Goal: Task Accomplishment & Management: Manage account settings

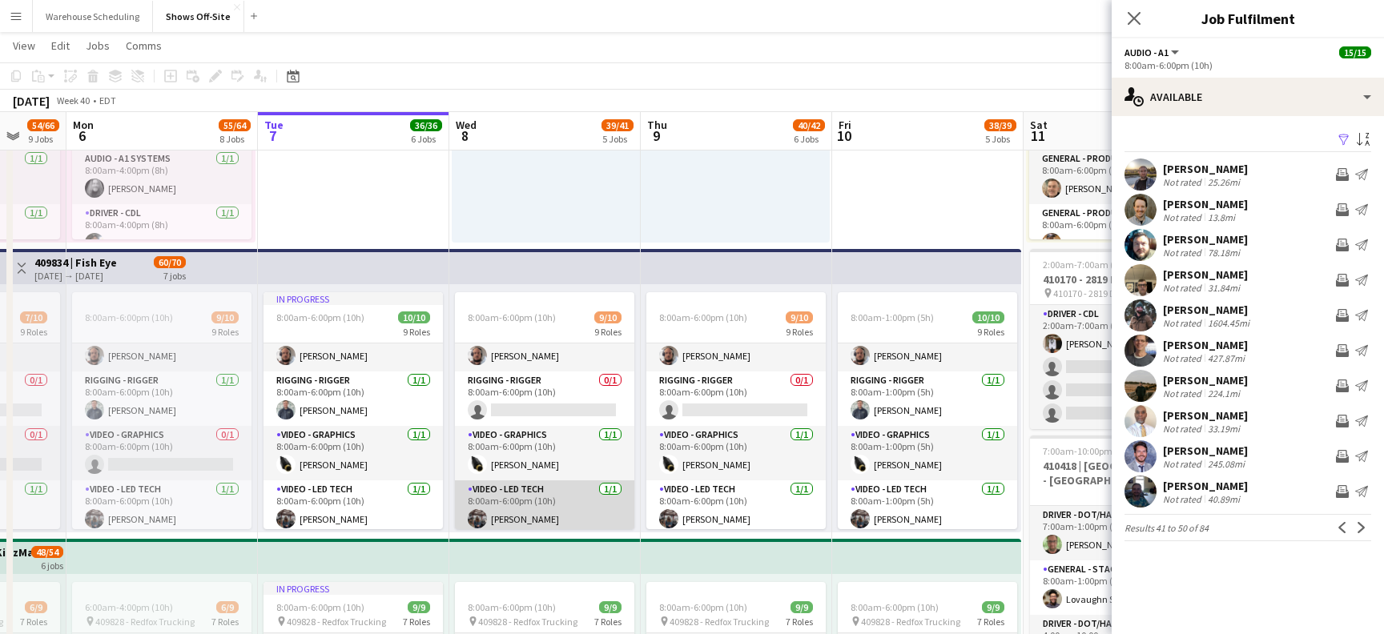
scroll to position [131, 0]
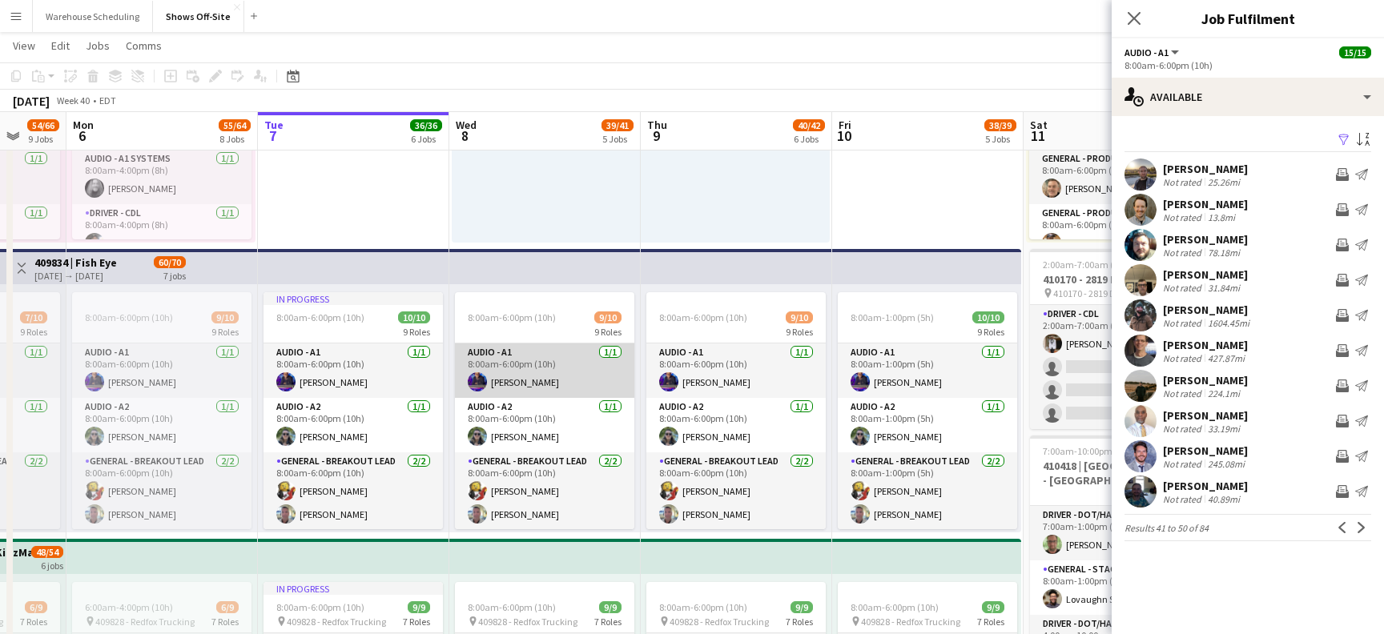
click at [528, 389] on app-card-role "Audio - A1 [DATE] 8:00am-6:00pm (10h) [PERSON_NAME]" at bounding box center [544, 371] width 179 height 54
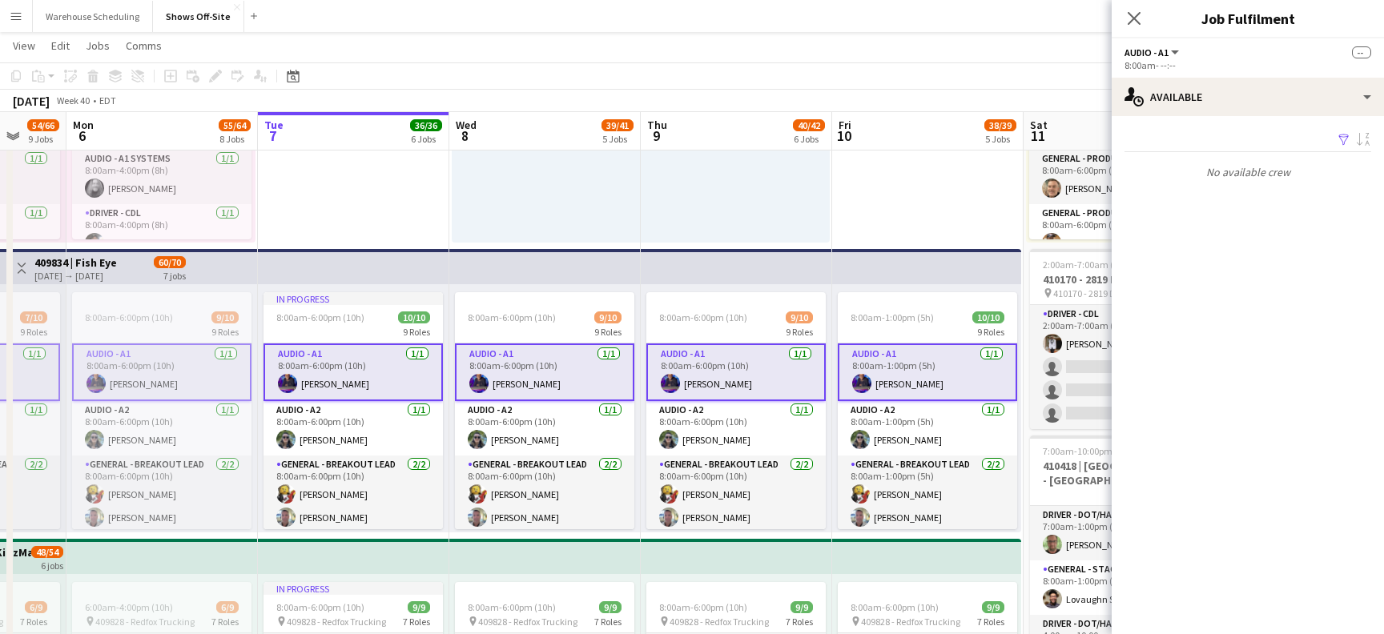
scroll to position [495, 0]
click at [725, 363] on app-card-role "Audio - A1 [DATE] 8:00am-6:00pm (10h) [PERSON_NAME]" at bounding box center [735, 373] width 179 height 58
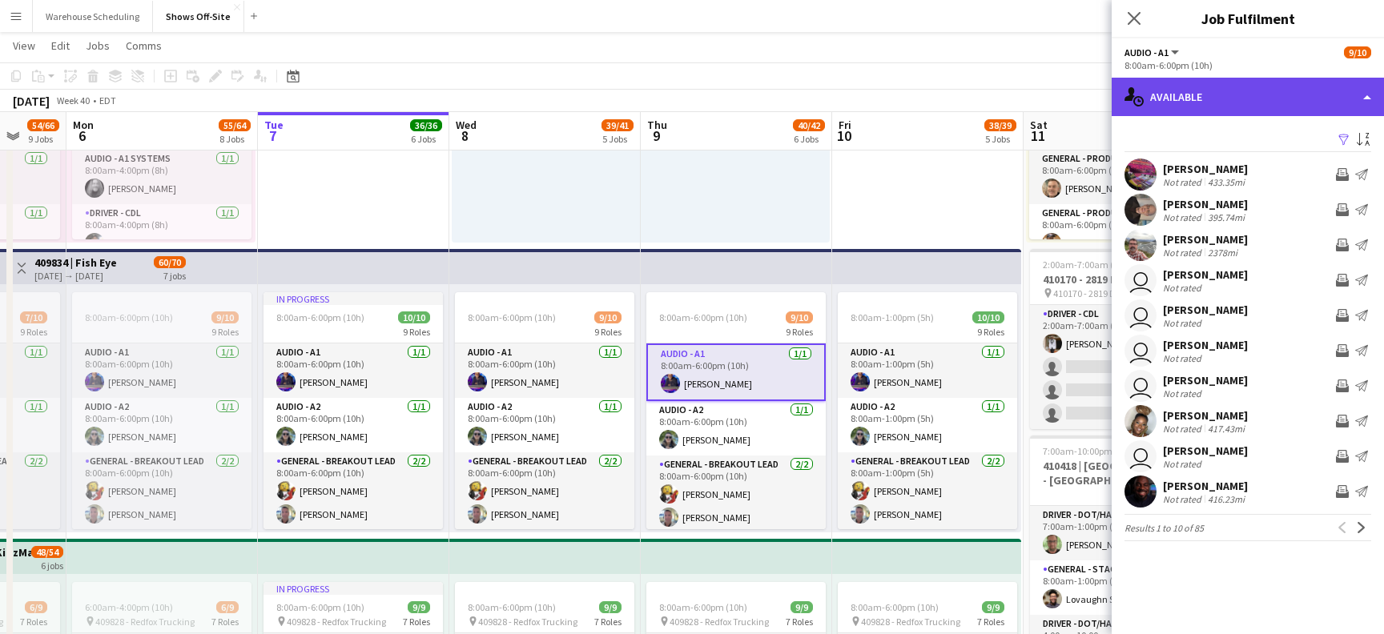
click at [1235, 104] on div "single-neutral-actions-upload Available" at bounding box center [1248, 97] width 272 height 38
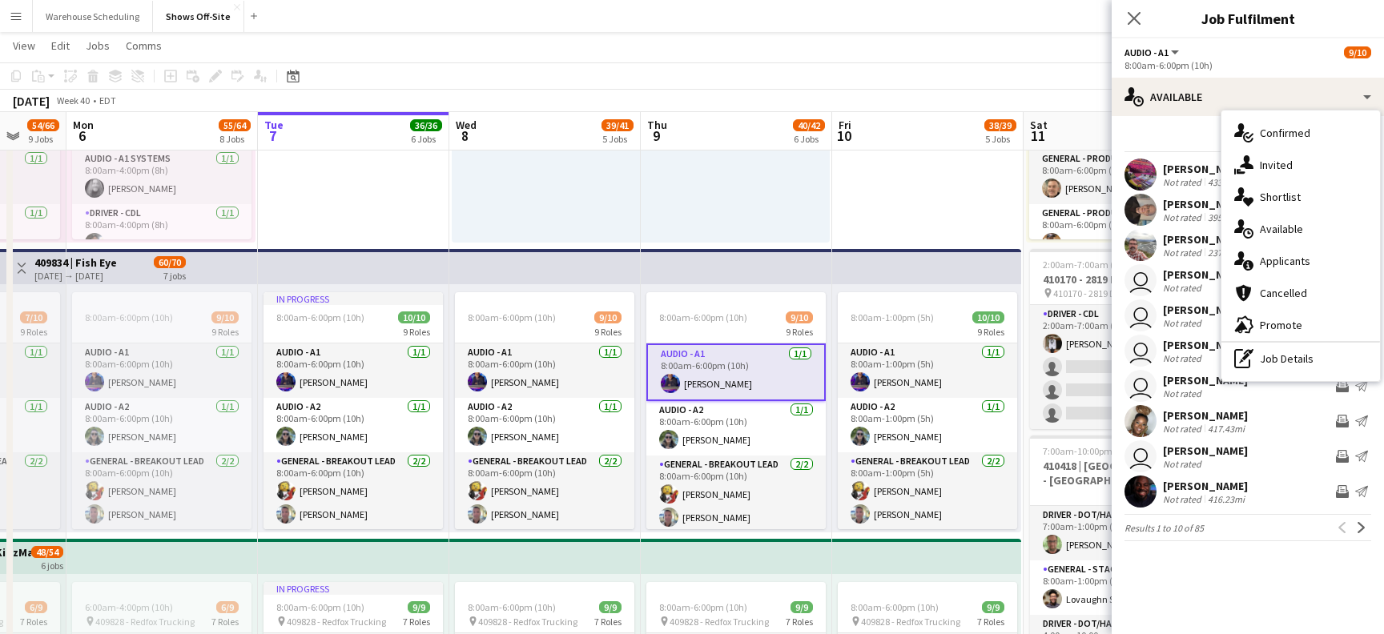
click at [1172, 121] on div "Filter Sort asc [PERSON_NAME] Not rated 433.35mi Invite crew Send notification …" at bounding box center [1248, 338] width 272 height 444
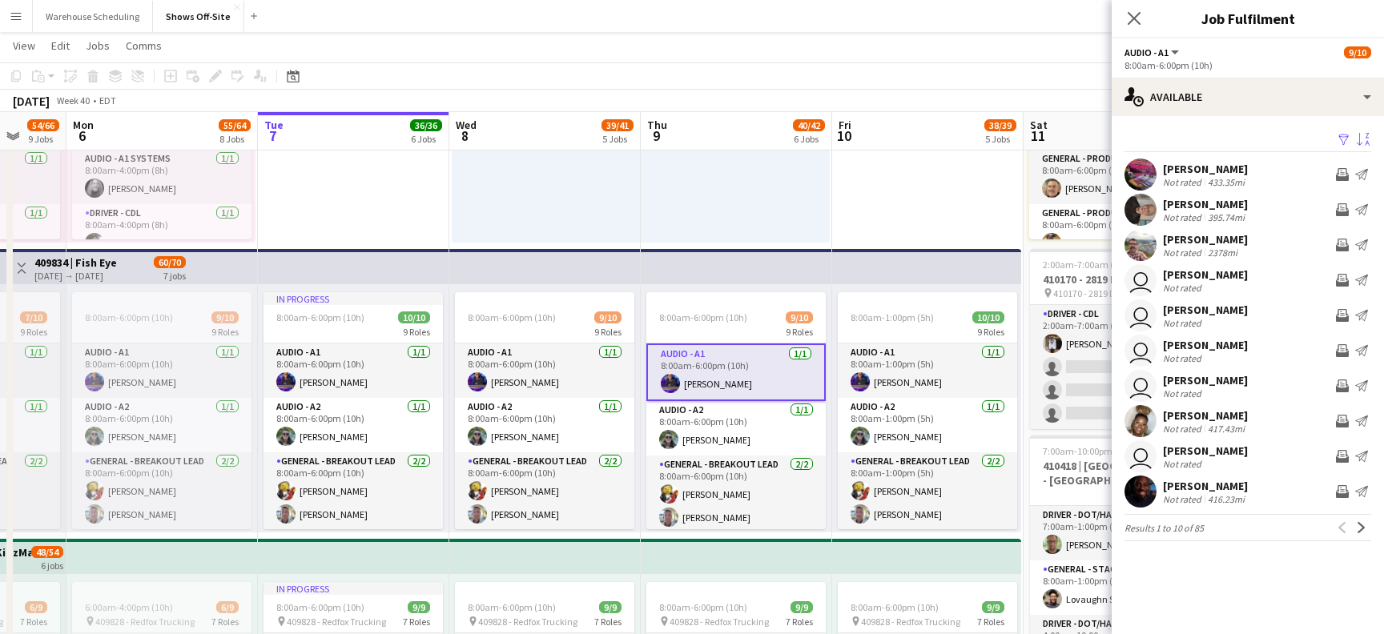
click at [1363, 143] on app-icon "Sort asc" at bounding box center [1363, 140] width 13 height 15
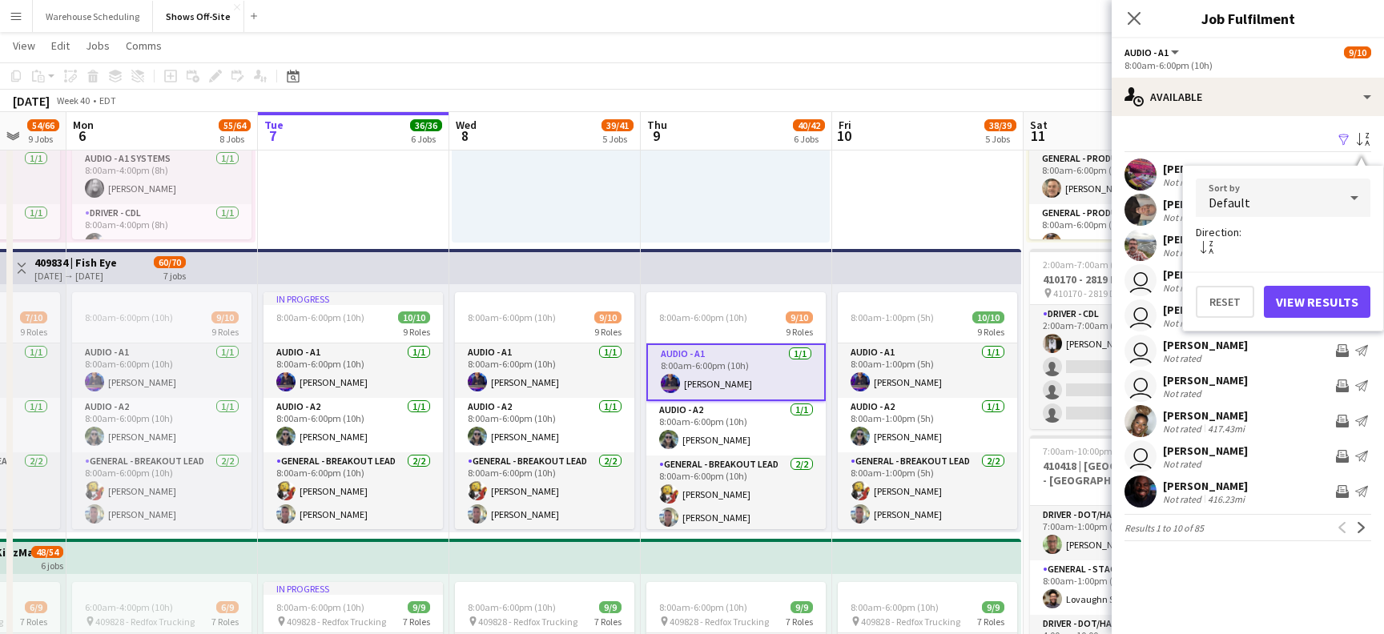
click at [1309, 207] on div "Default" at bounding box center [1267, 198] width 143 height 38
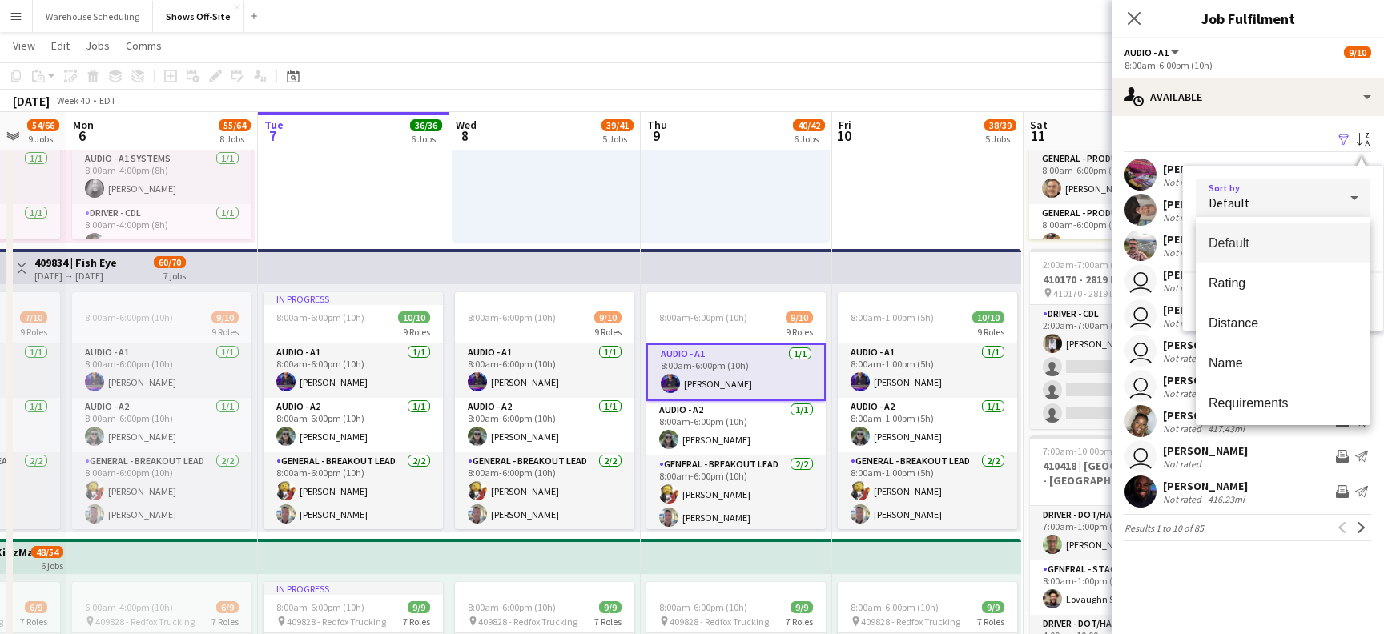
click at [1262, 104] on div at bounding box center [692, 317] width 1384 height 634
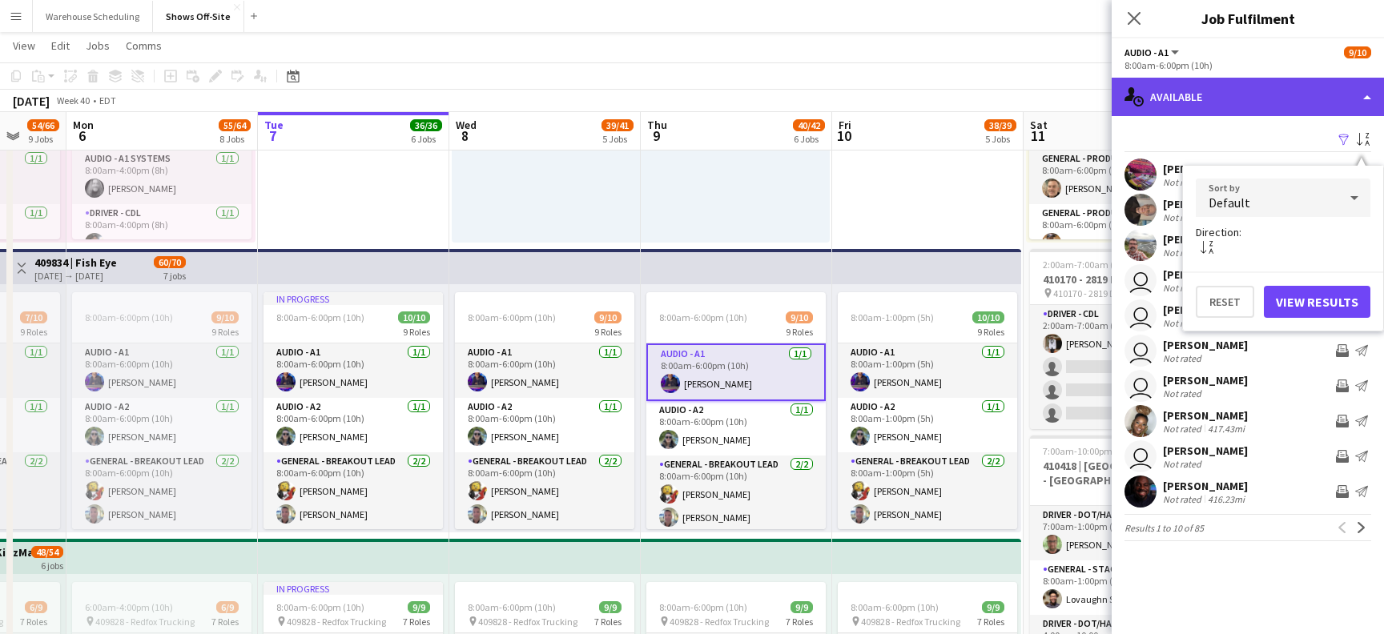
click at [1266, 102] on div "single-neutral-actions-upload Available" at bounding box center [1248, 97] width 272 height 38
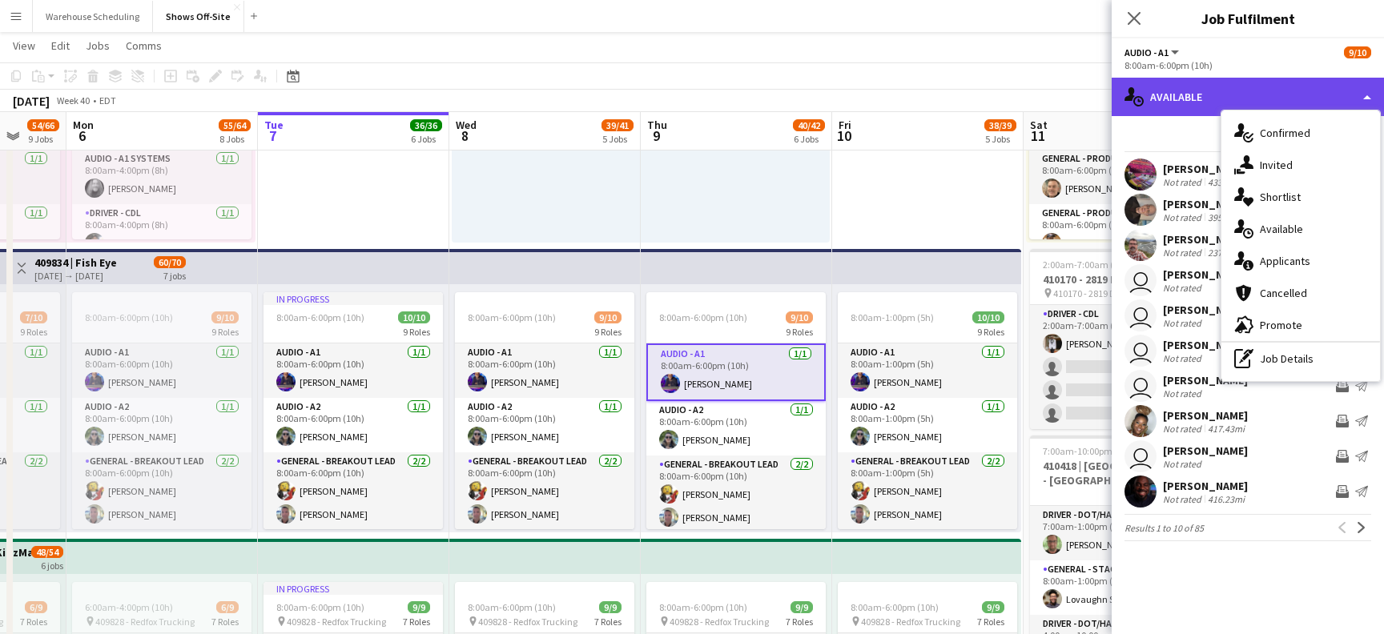
click at [1201, 111] on div "single-neutral-actions-upload Available" at bounding box center [1248, 97] width 272 height 38
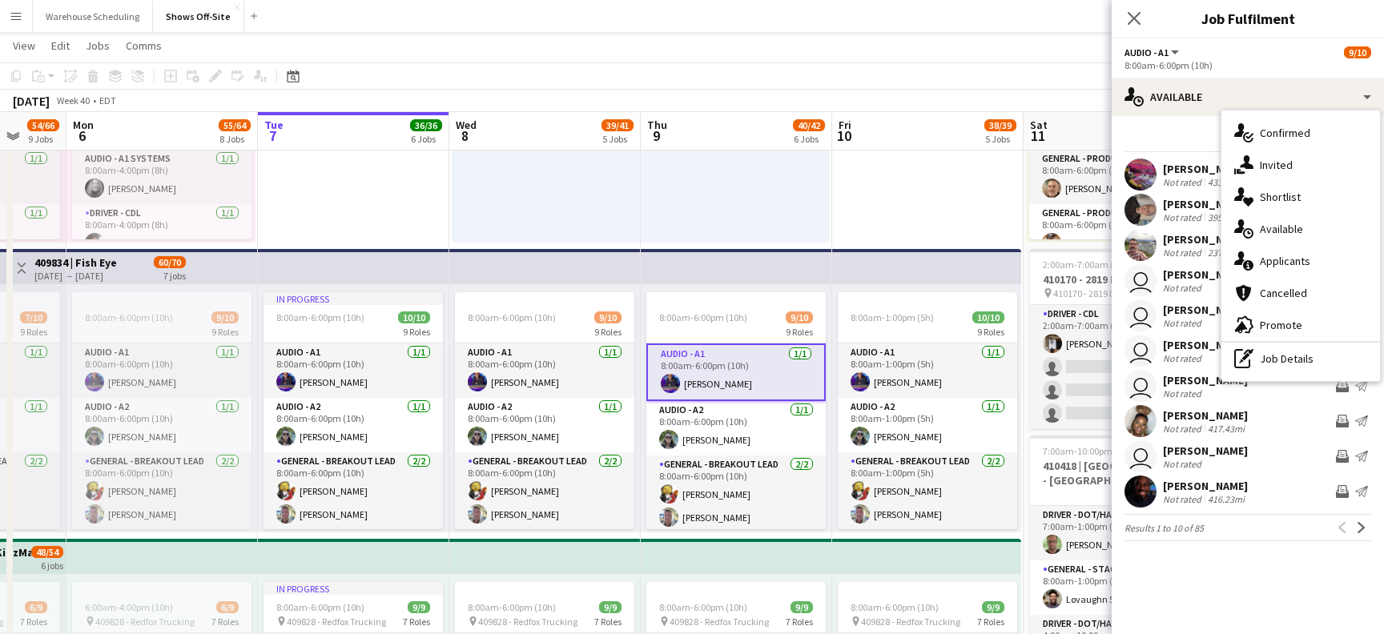
click at [1179, 151] on div "Filter Sort asc" at bounding box center [1247, 140] width 247 height 23
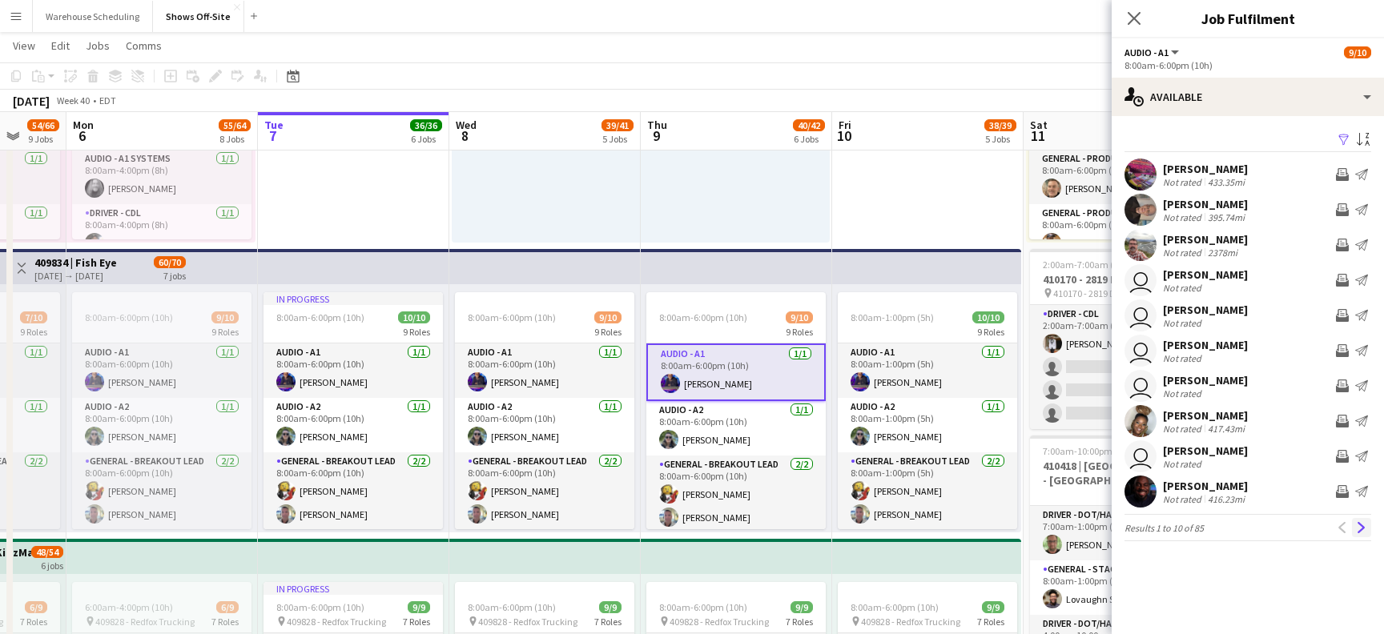
click at [1364, 532] on app-icon "Next" at bounding box center [1361, 527] width 11 height 11
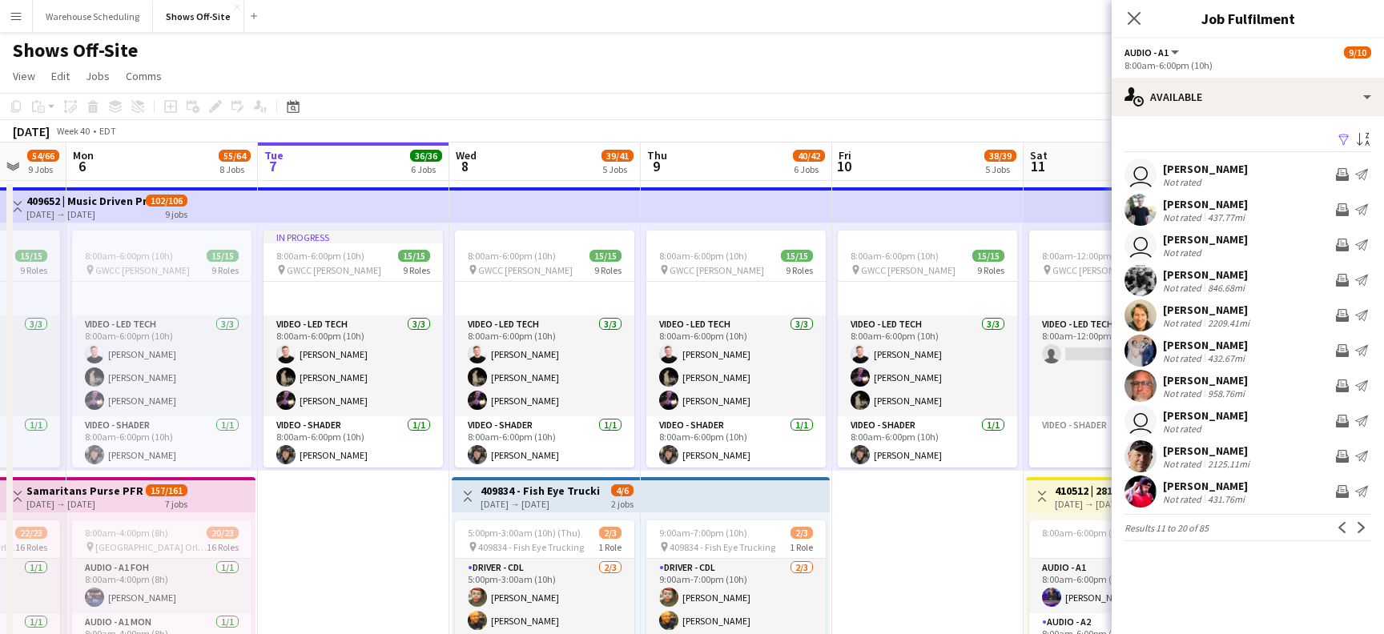
click at [1249, 118] on div "Filter Sort asc user [PERSON_NAME] Not rated Invite crew Send notification [PER…" at bounding box center [1248, 338] width 272 height 444
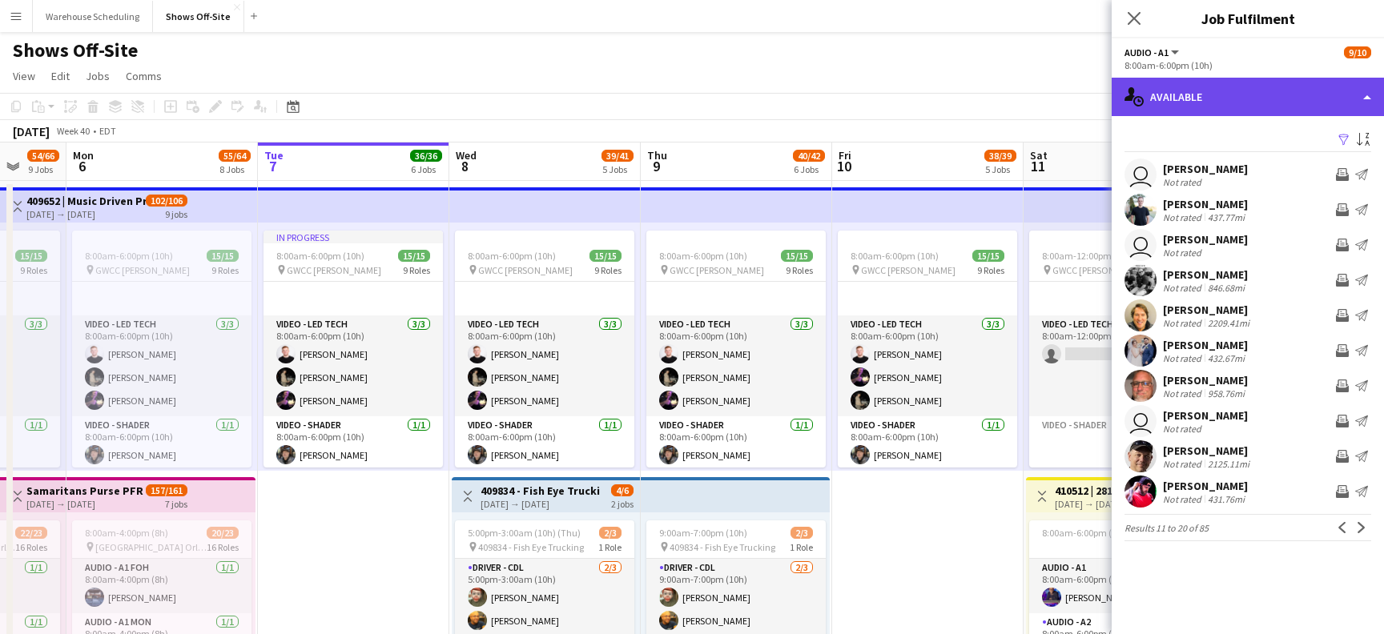
click at [1254, 107] on div "single-neutral-actions-upload Available" at bounding box center [1248, 97] width 272 height 38
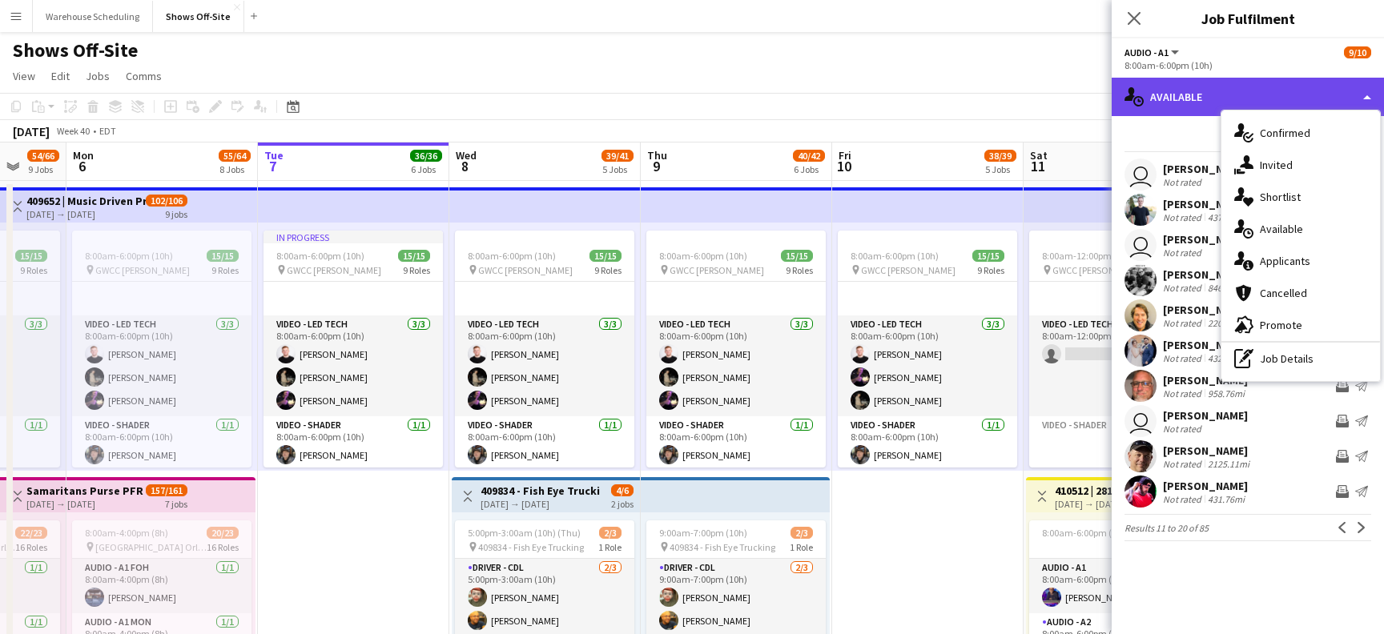
click at [1254, 94] on div "single-neutral-actions-upload Available" at bounding box center [1248, 97] width 272 height 38
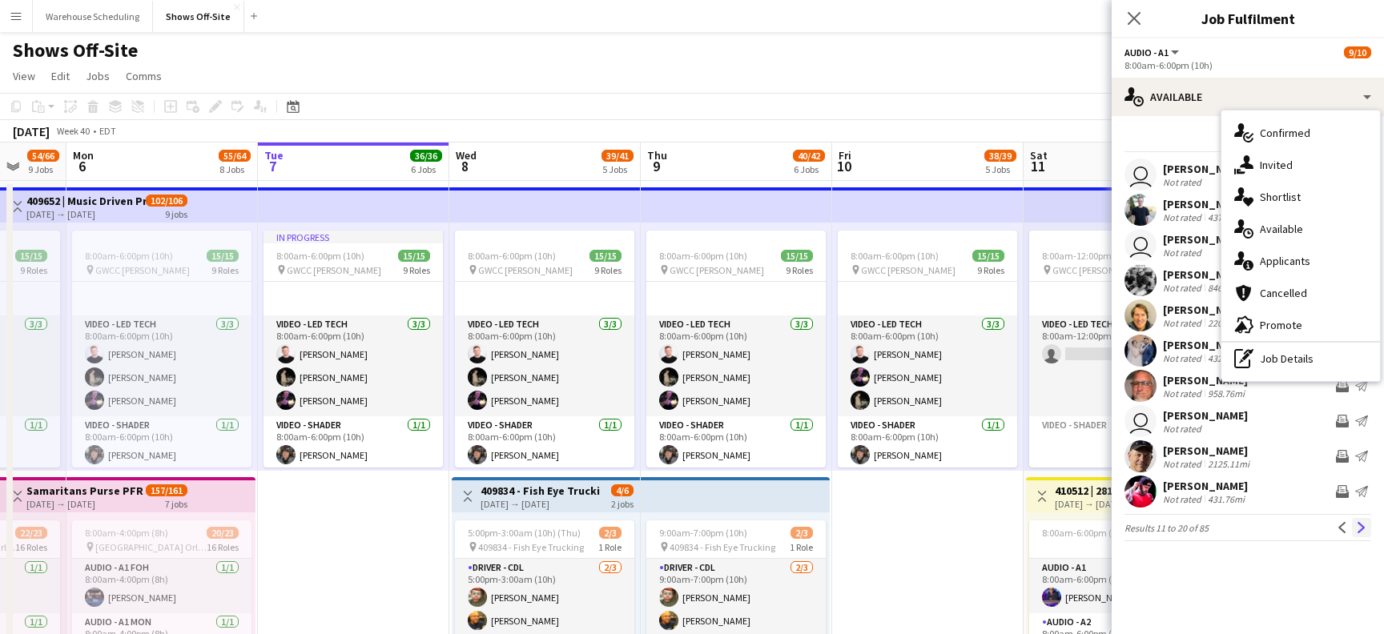
click at [1360, 527] on app-icon "Next" at bounding box center [1361, 527] width 11 height 11
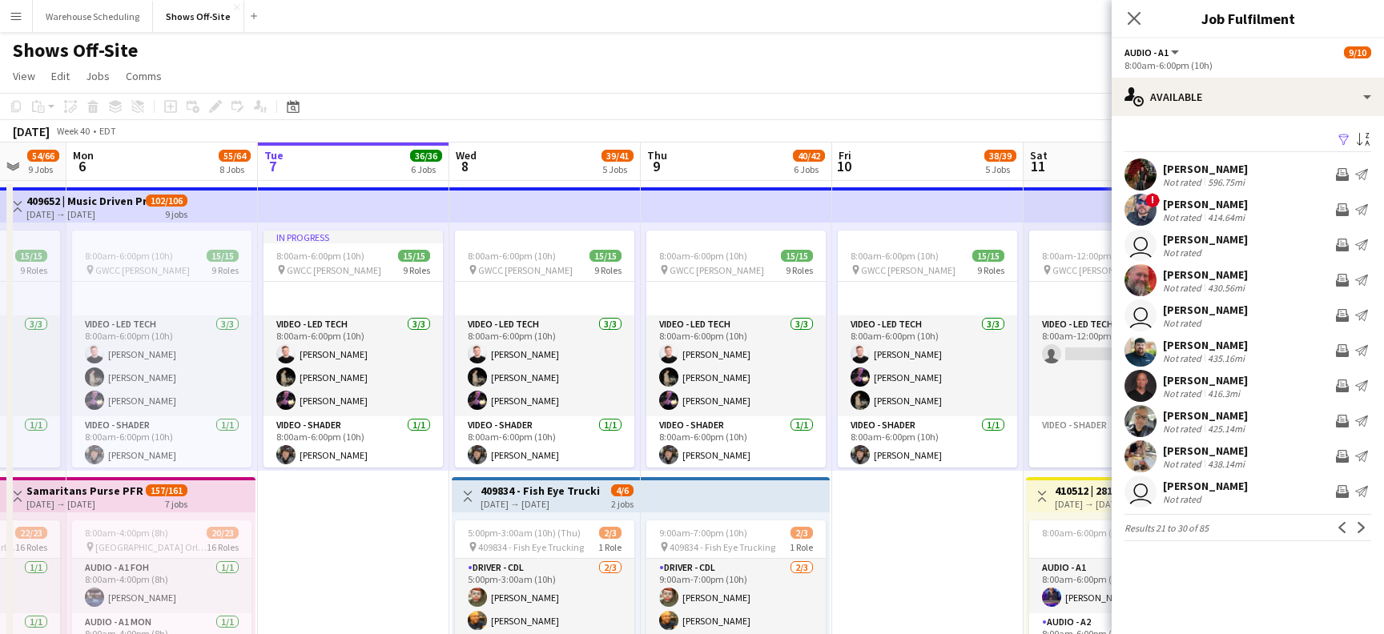
click at [1360, 527] on app-icon "Next" at bounding box center [1361, 527] width 11 height 11
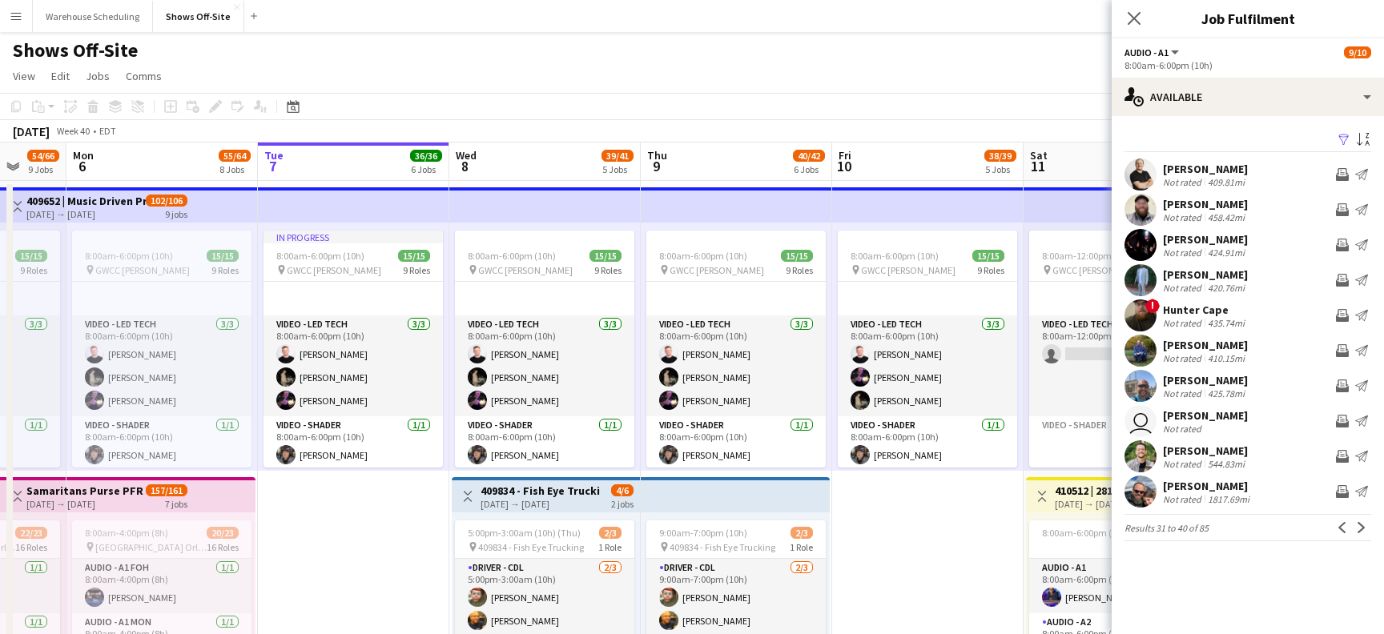
click at [1360, 527] on app-icon "Next" at bounding box center [1361, 527] width 11 height 11
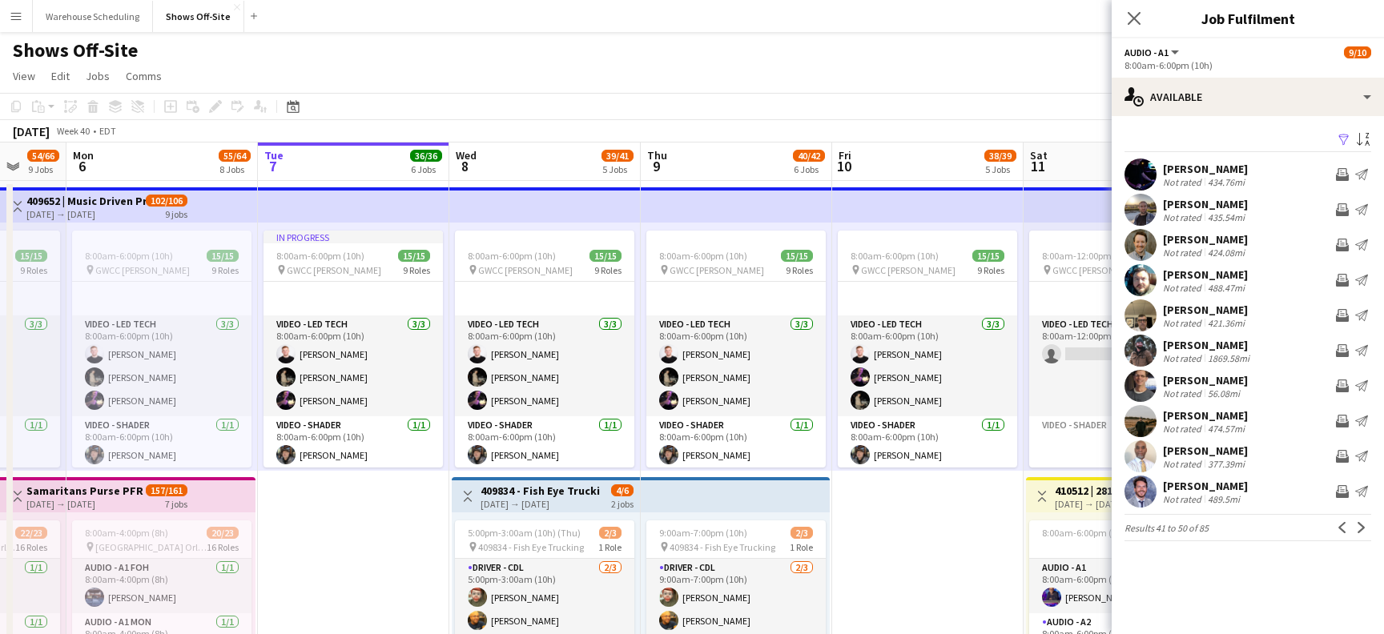
click at [1360, 527] on app-icon "Next" at bounding box center [1361, 527] width 11 height 11
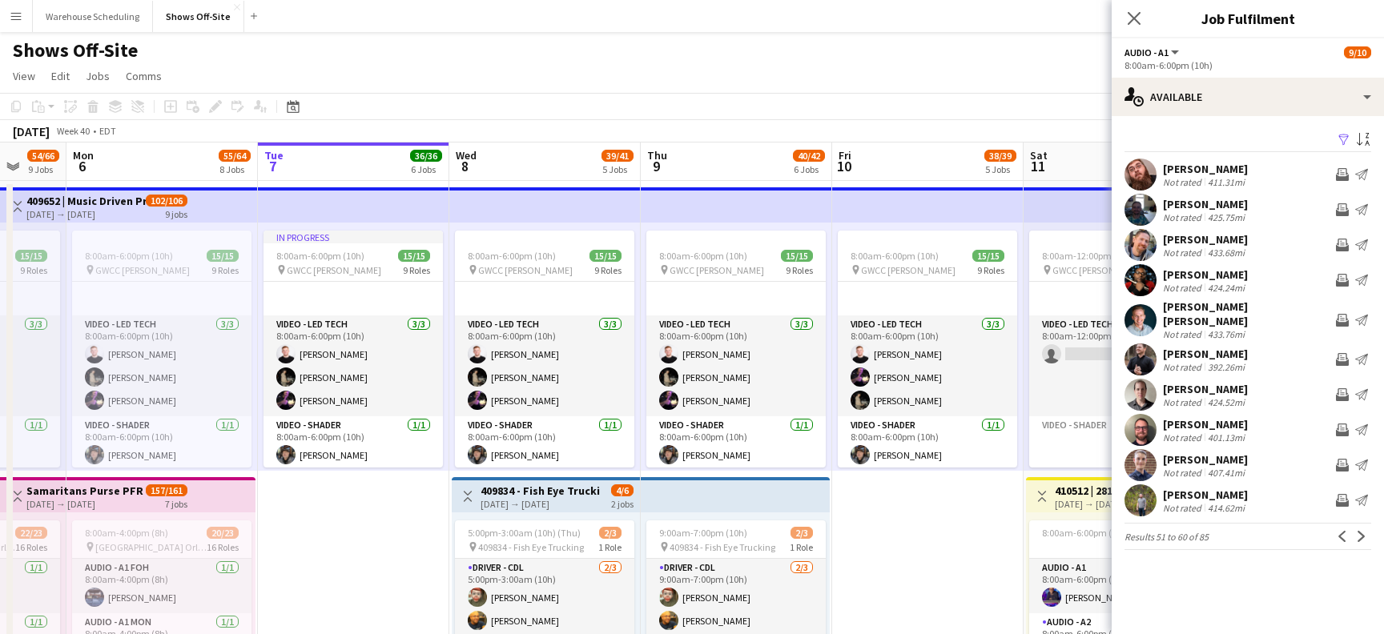
click at [1138, 345] on app-user-avatar at bounding box center [1140, 360] width 32 height 32
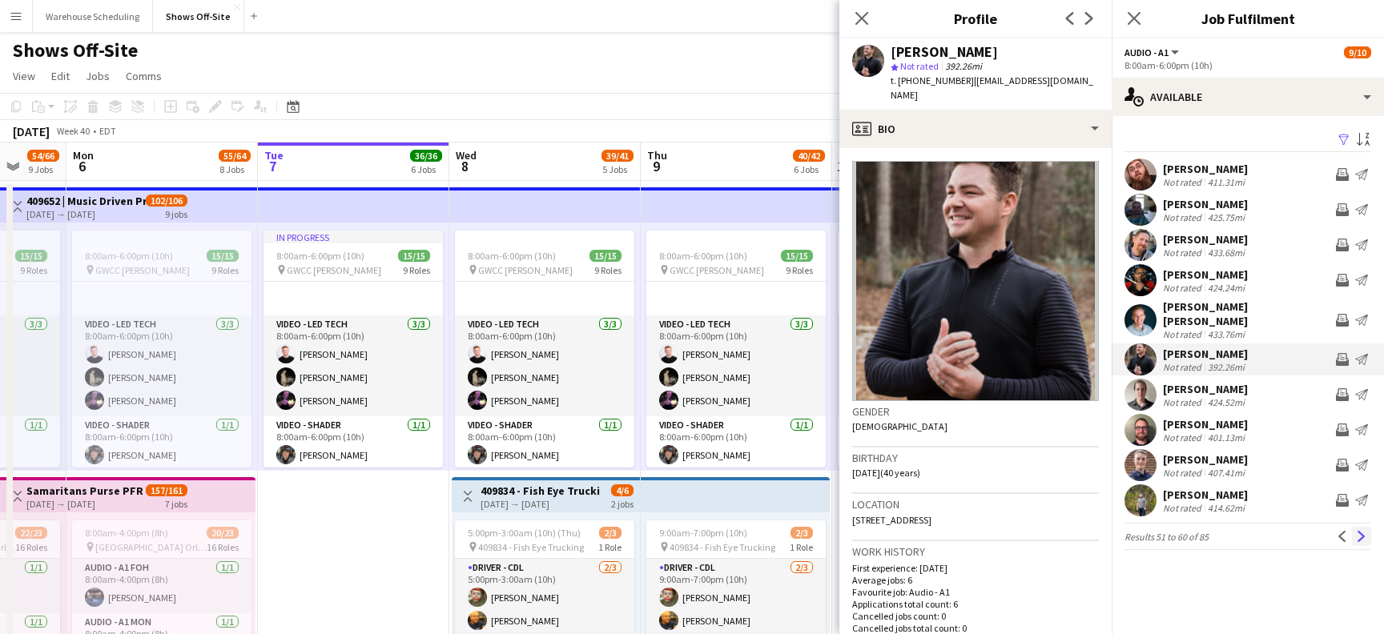
click at [1354, 527] on button "Next" at bounding box center [1361, 536] width 19 height 19
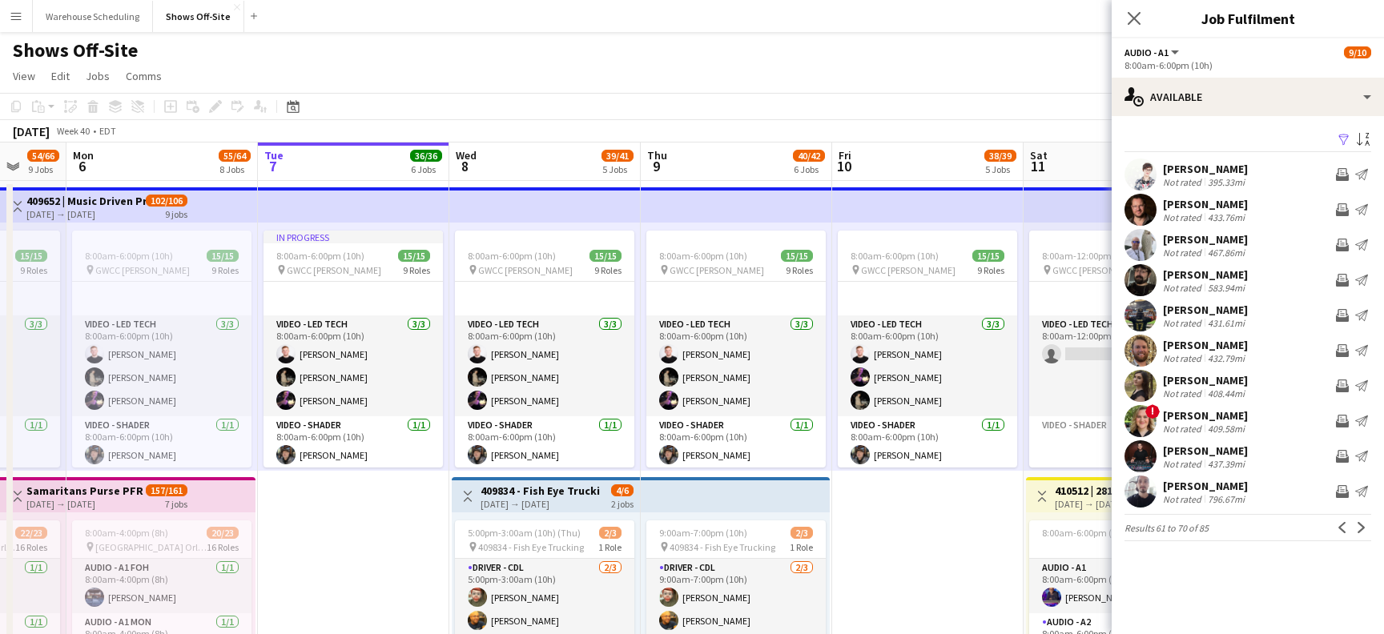
click at [1131, 452] on app-user-avatar at bounding box center [1140, 456] width 32 height 32
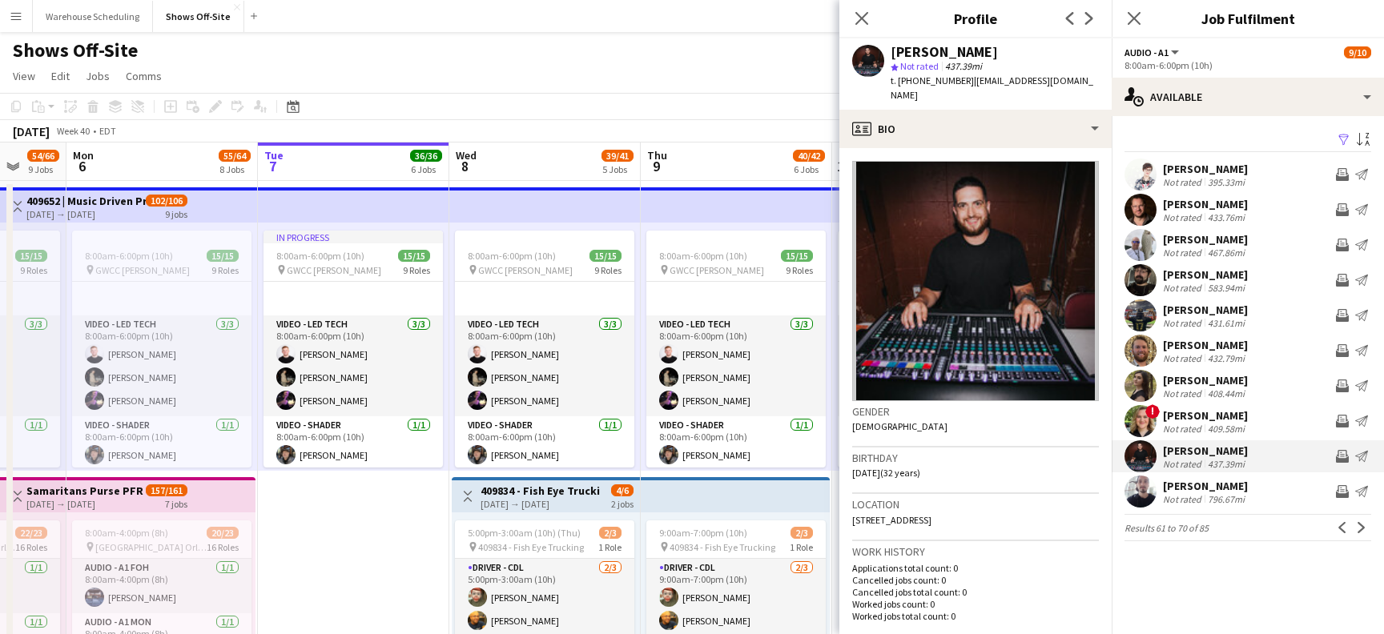
click at [1145, 499] on app-user-avatar at bounding box center [1140, 492] width 32 height 32
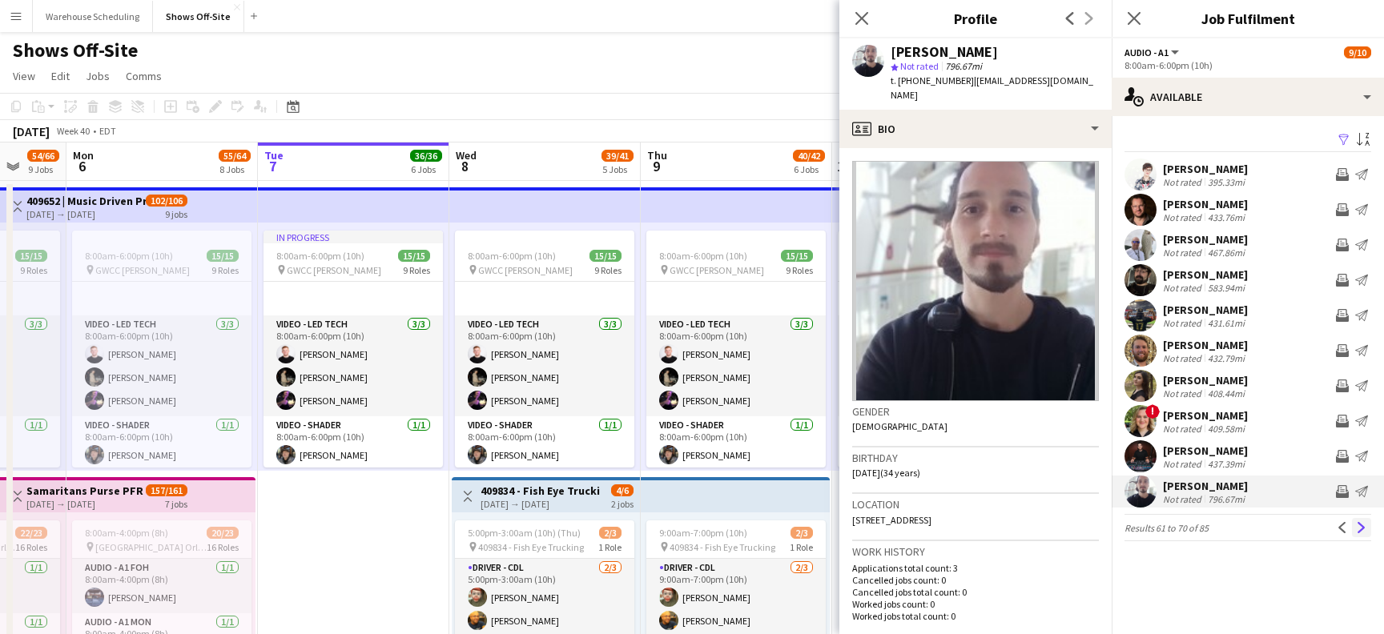
click at [1361, 529] on app-icon "Next" at bounding box center [1361, 527] width 11 height 11
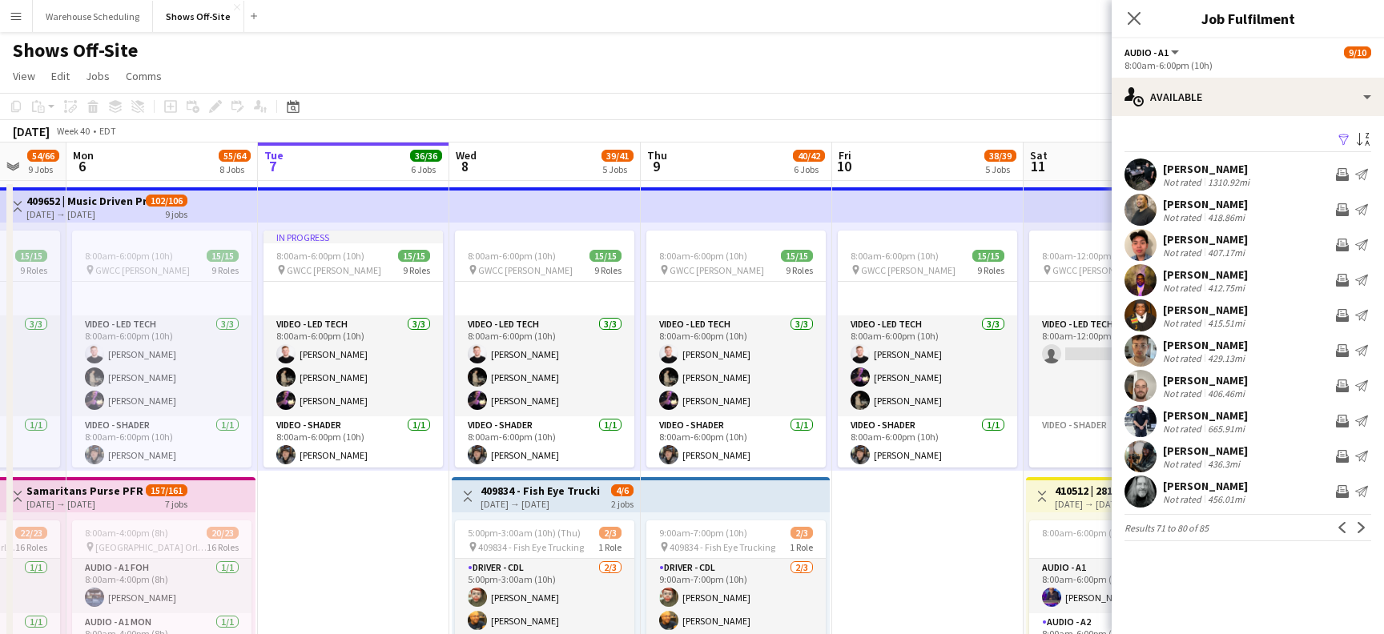
click at [1145, 384] on app-user-avatar at bounding box center [1140, 386] width 32 height 32
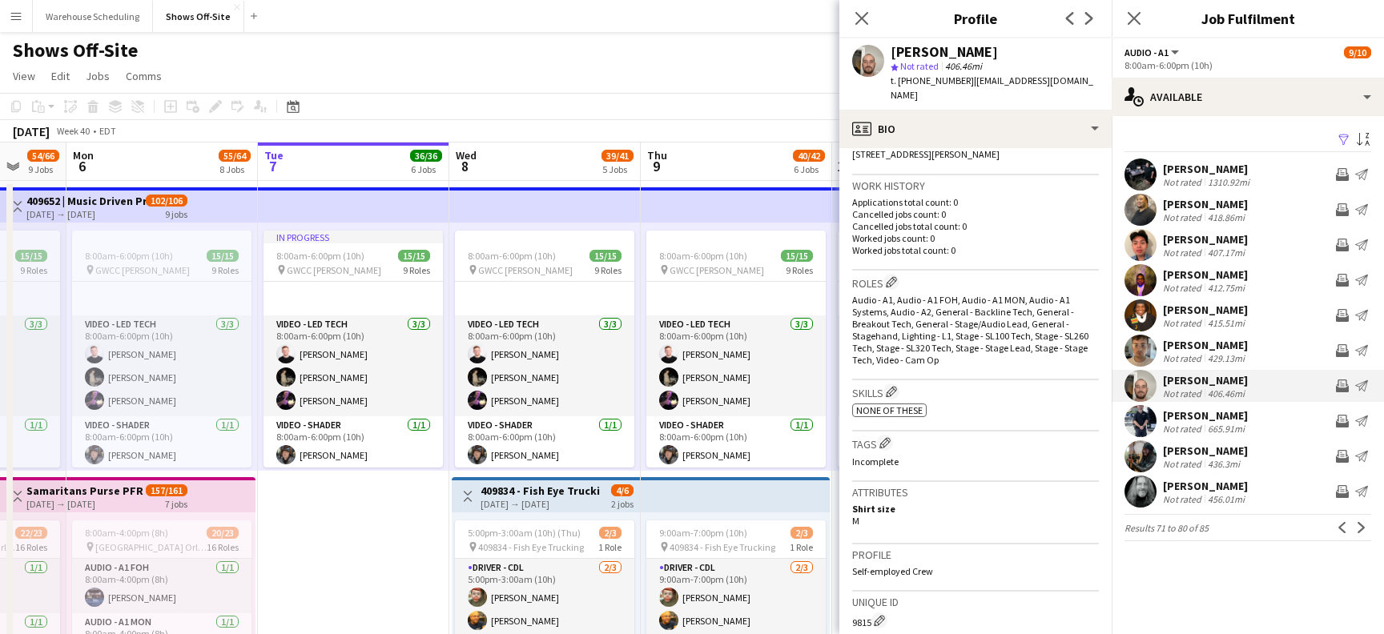
scroll to position [373, 0]
click at [1126, 240] on app-user-avatar at bounding box center [1140, 245] width 32 height 32
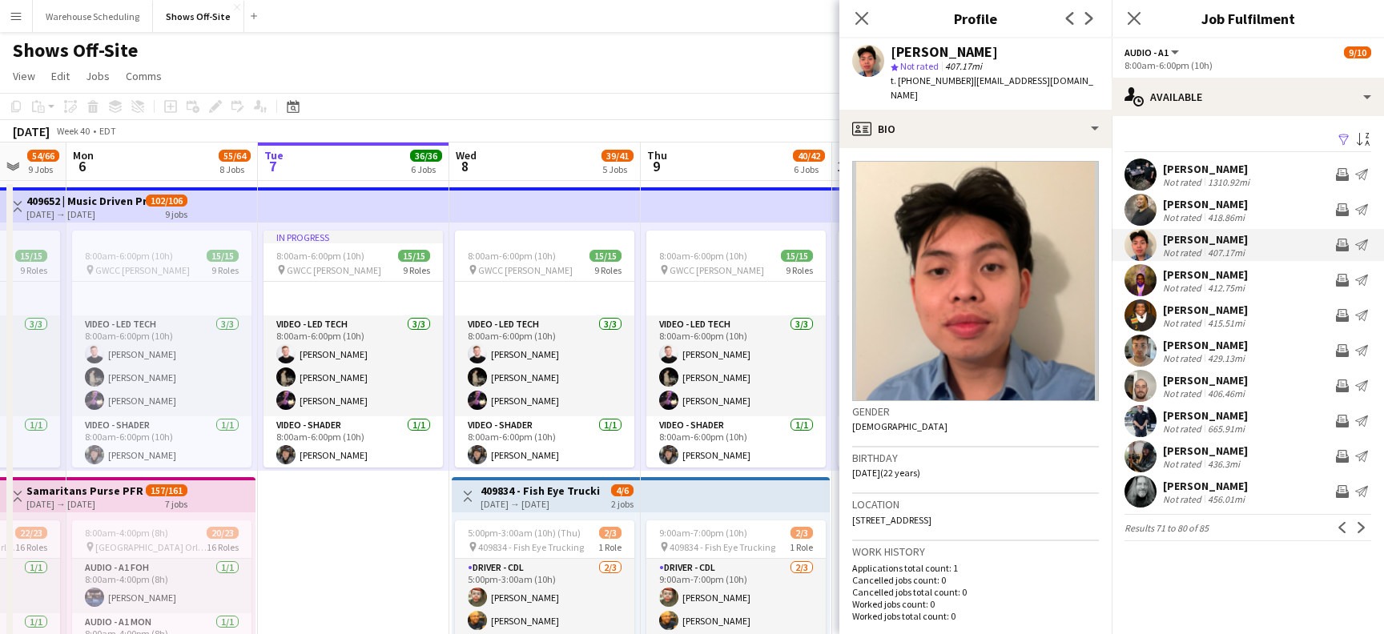
click at [1137, 204] on app-user-avatar at bounding box center [1140, 210] width 32 height 32
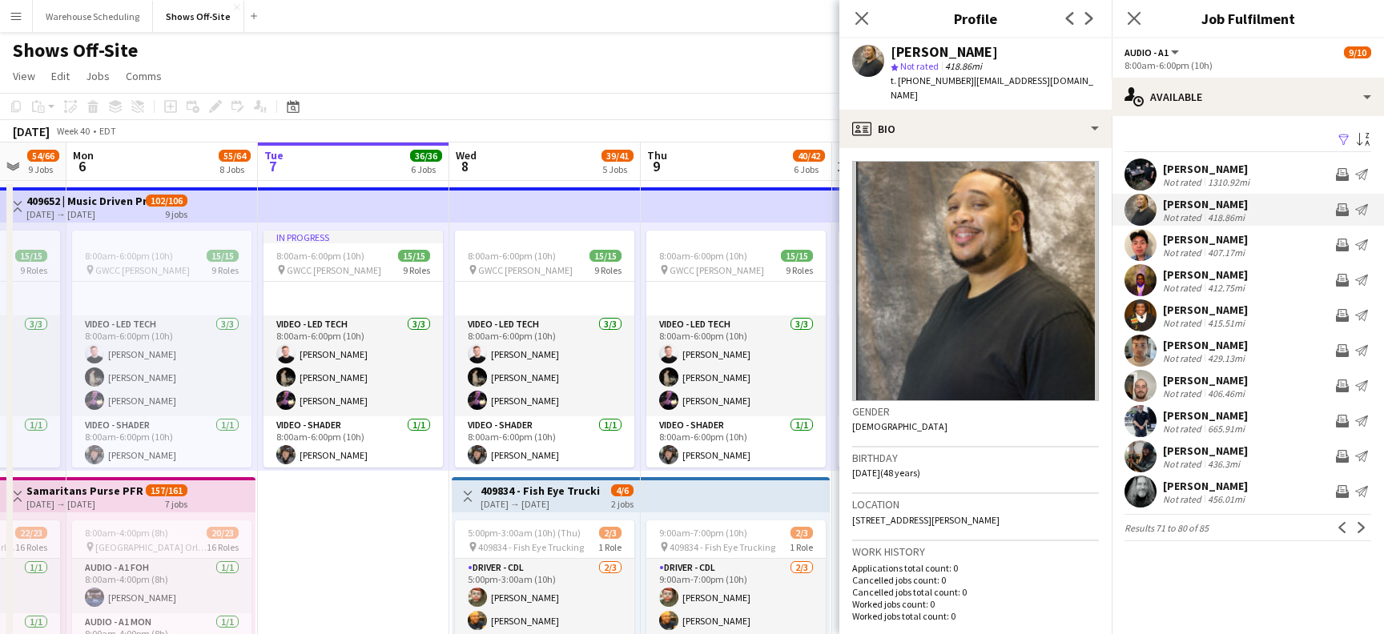
click at [1129, 164] on app-user-avatar at bounding box center [1140, 175] width 32 height 32
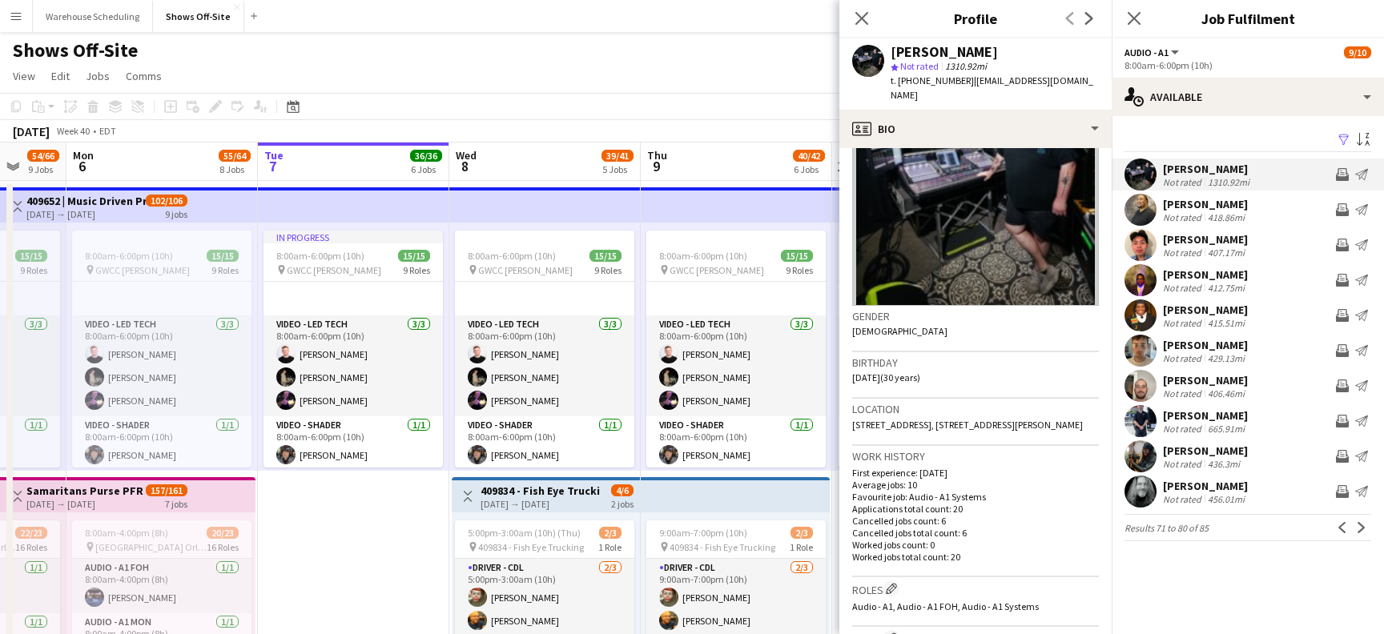
scroll to position [0, 0]
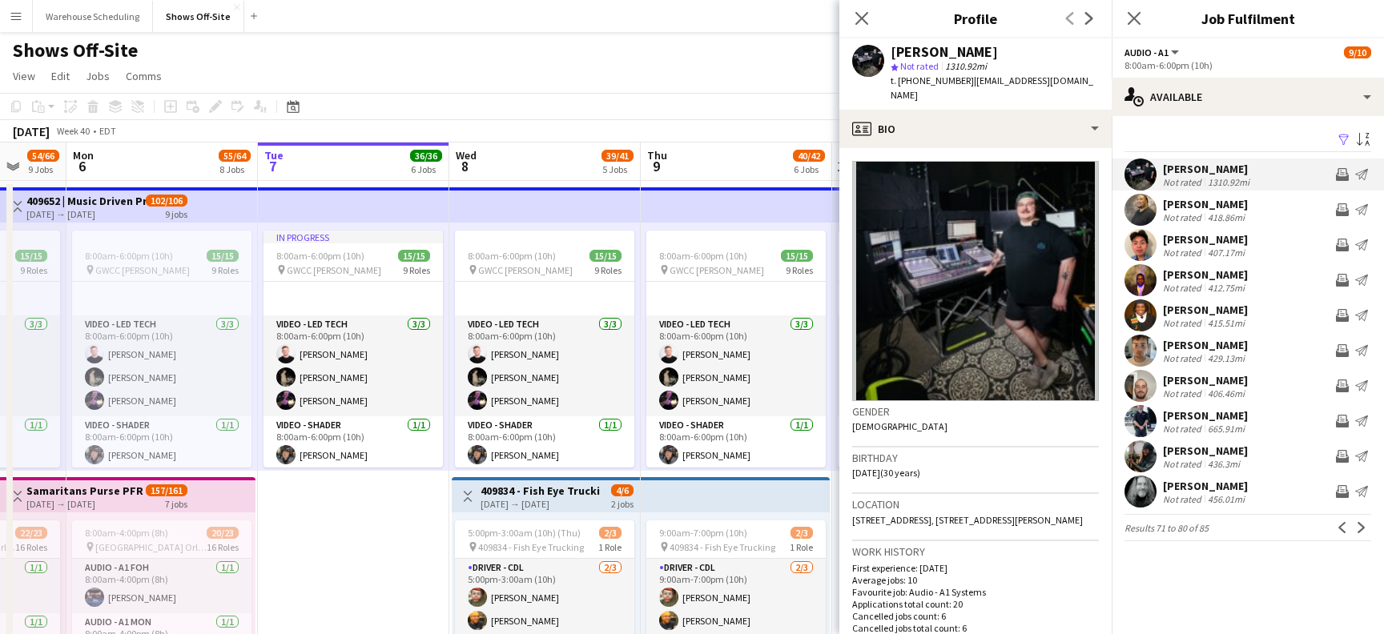
click at [1144, 491] on app-user-avatar at bounding box center [1140, 492] width 32 height 32
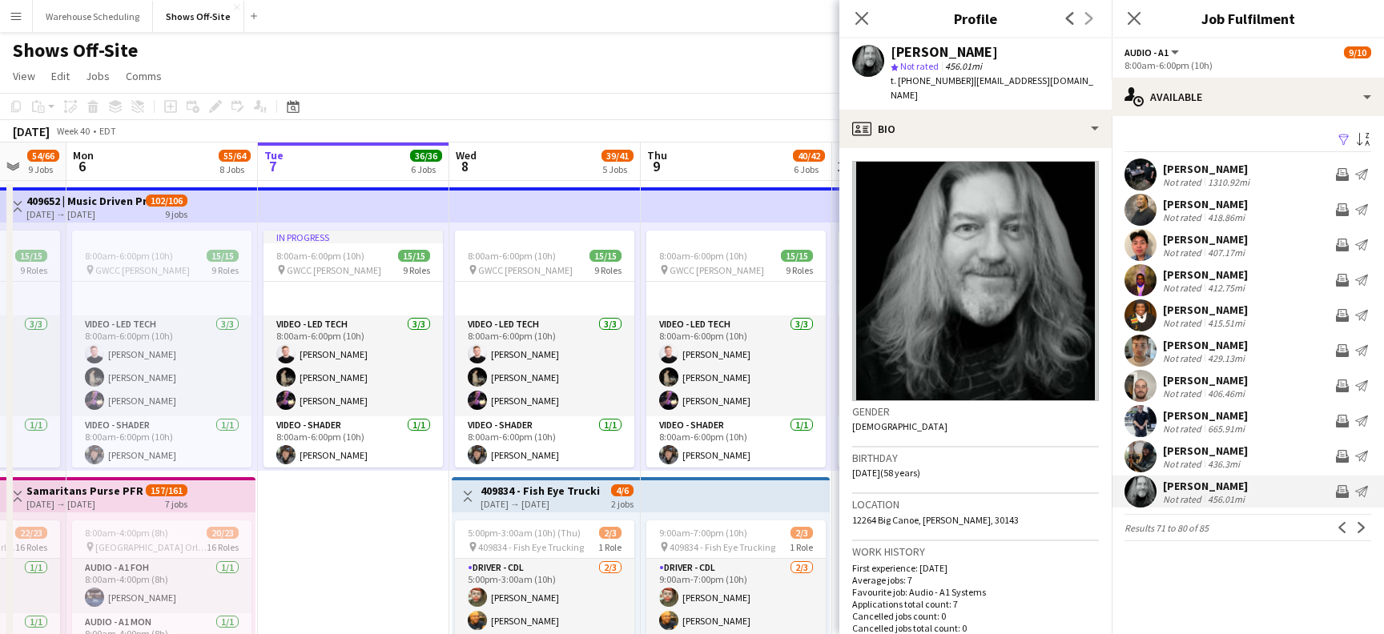
scroll to position [9, 0]
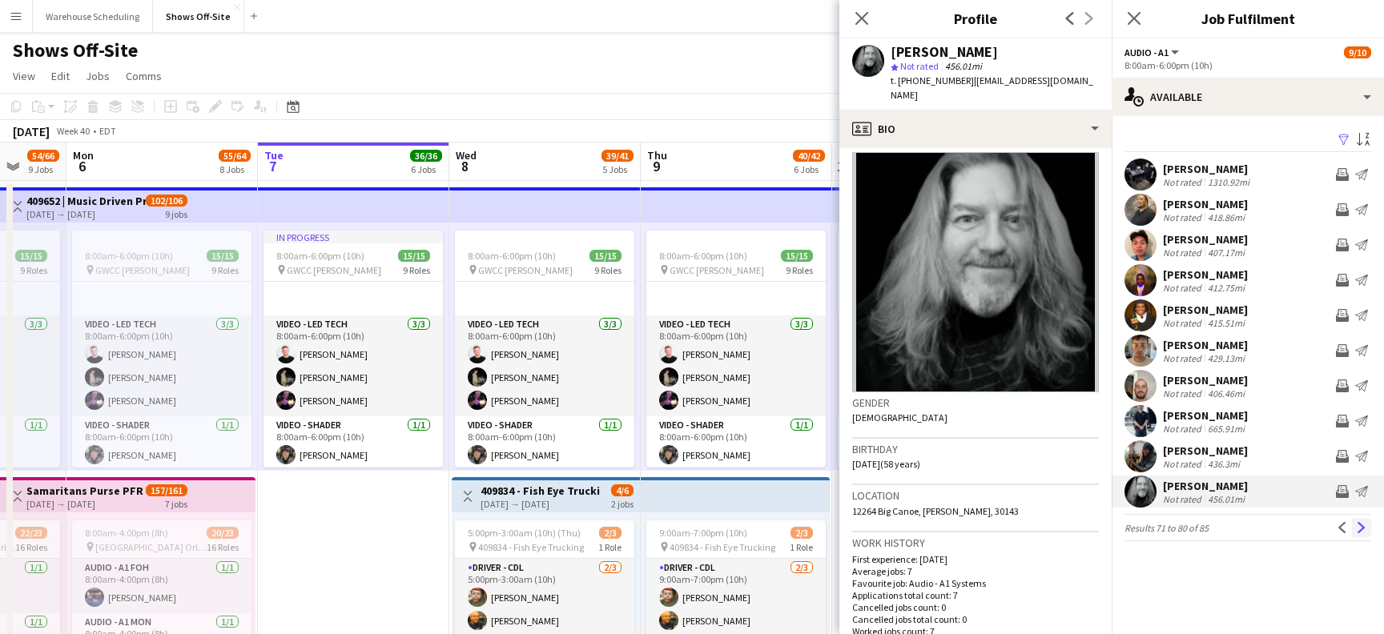
click at [1361, 530] on app-icon "Next" at bounding box center [1361, 527] width 11 height 11
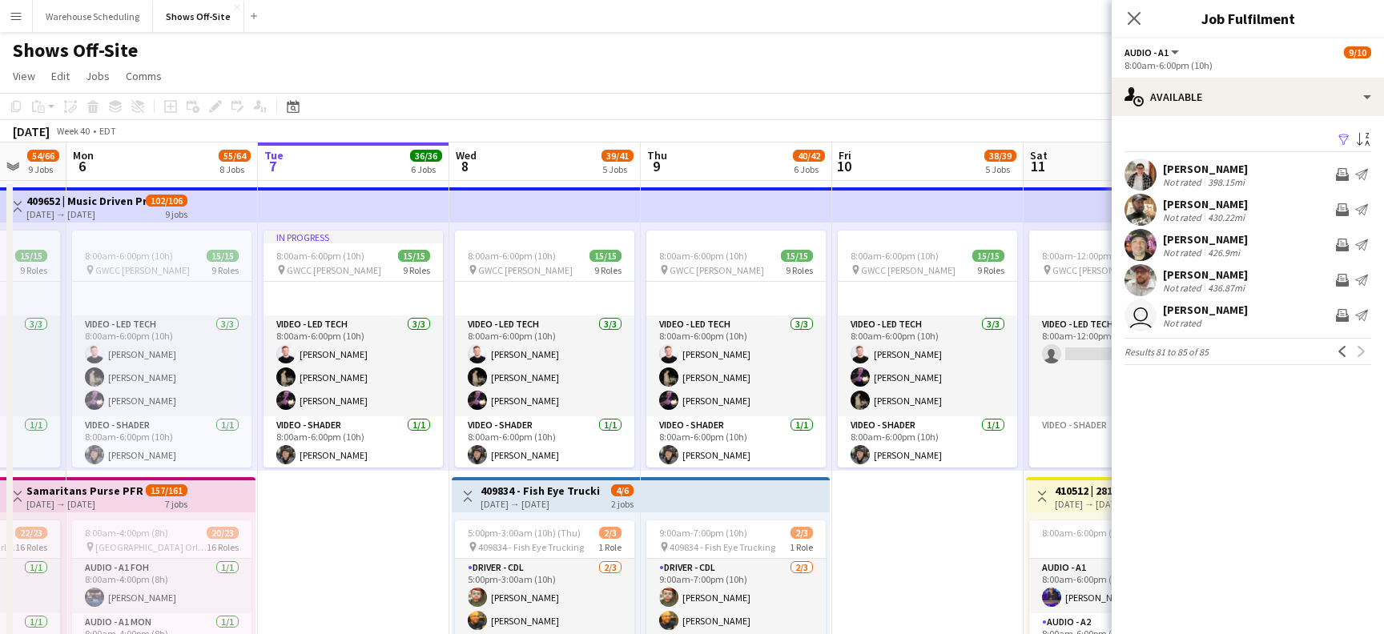
click at [1139, 235] on app-user-avatar at bounding box center [1140, 245] width 32 height 32
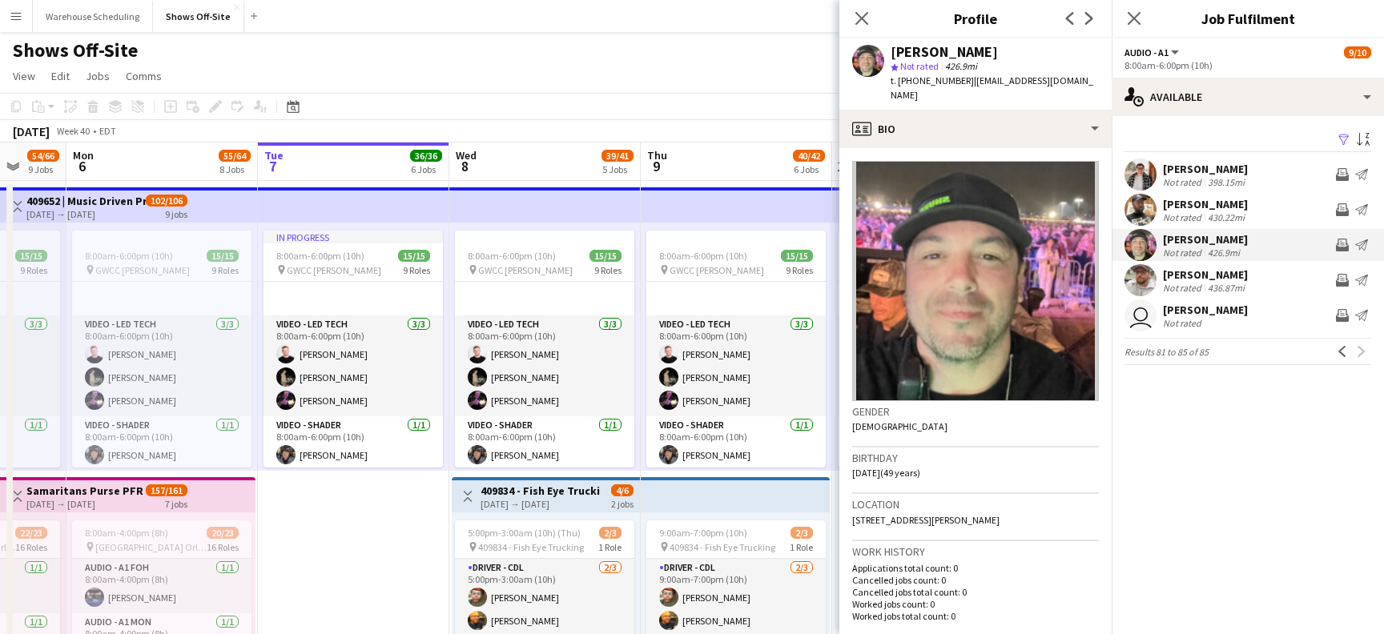
click at [1137, 171] on app-user-avatar at bounding box center [1140, 175] width 32 height 32
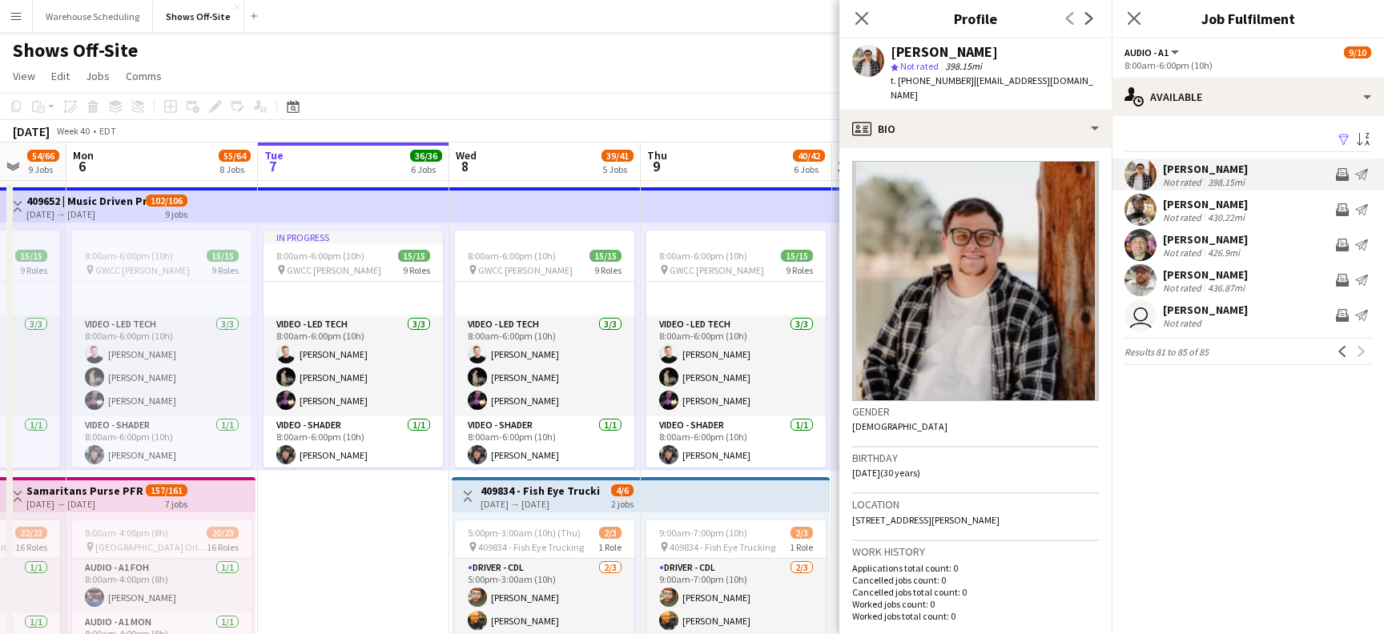
click at [1144, 316] on app-user-avatar "user" at bounding box center [1140, 316] width 32 height 32
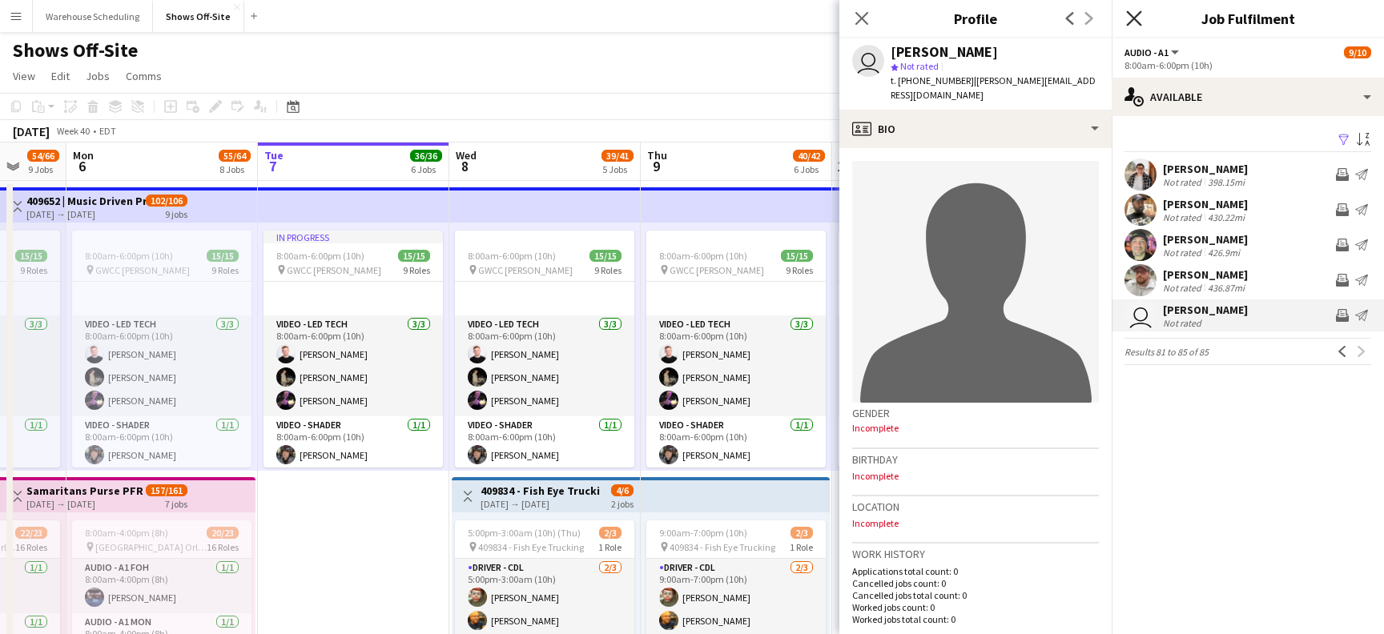
click at [1136, 18] on icon at bounding box center [1133, 17] width 15 height 15
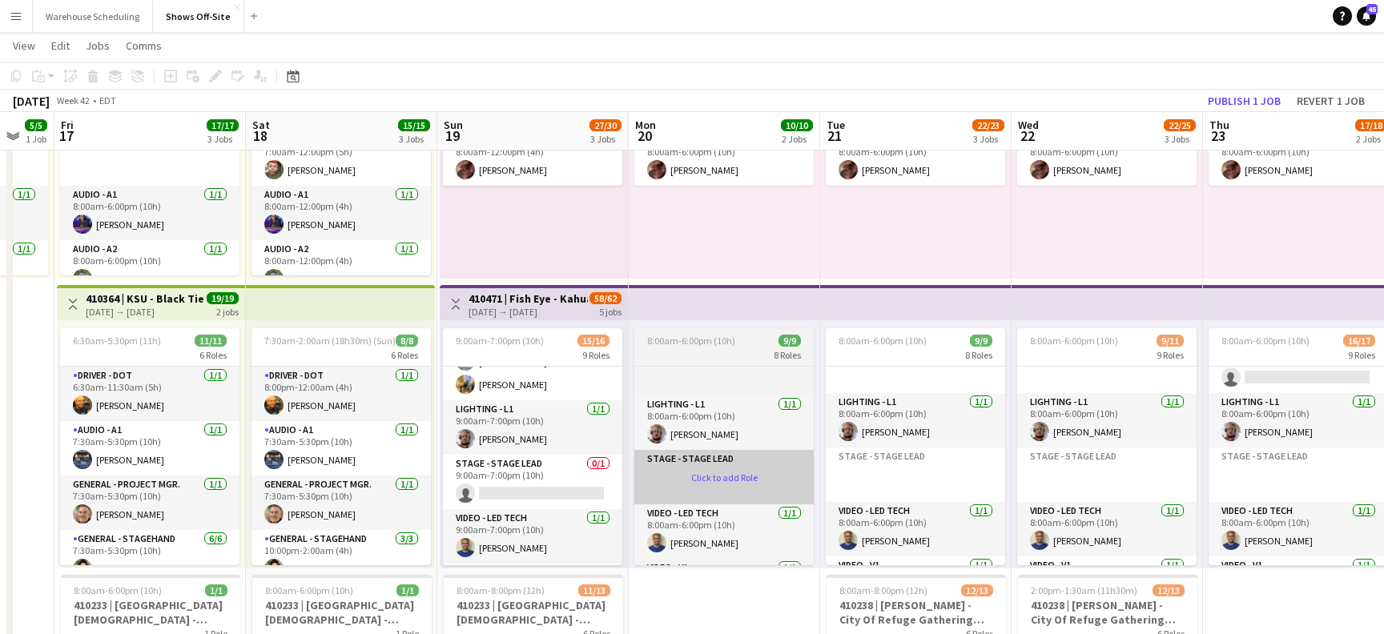
scroll to position [484, 0]
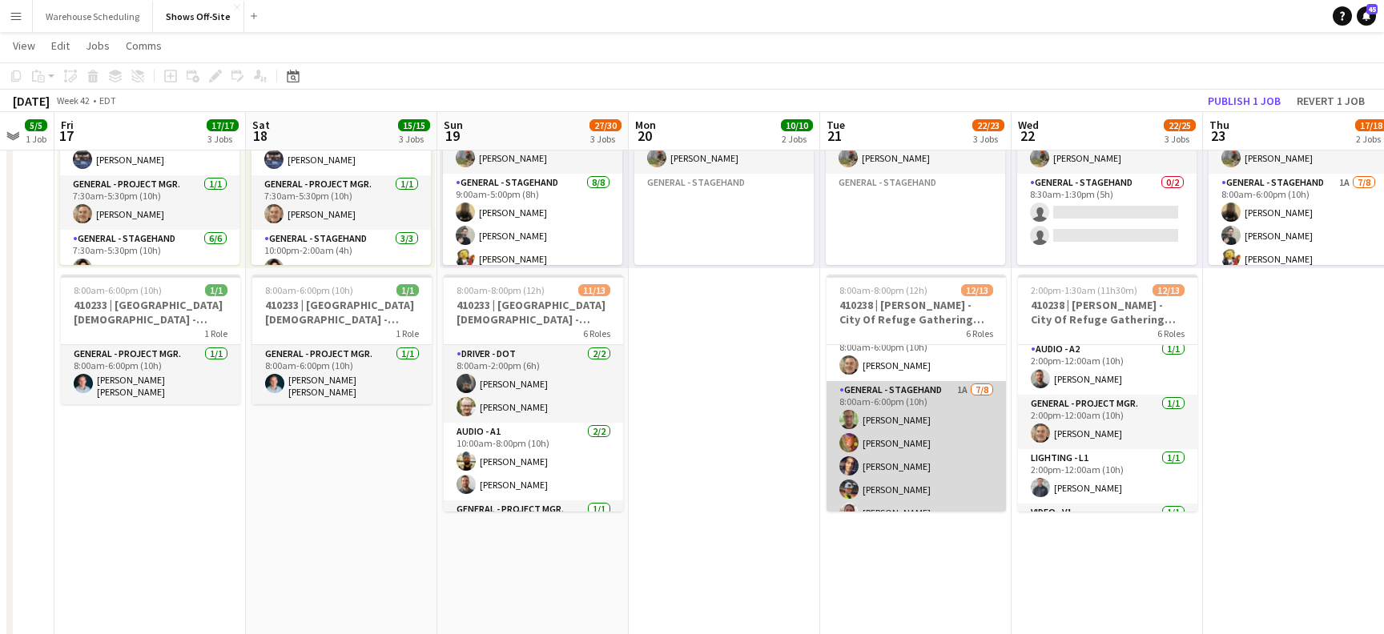
click at [946, 435] on app-card-role "General - Stagehand 1A [DATE] 8:00am-6:00pm (10h) [PERSON_NAME] [PERSON_NAME] […" at bounding box center [915, 489] width 179 height 217
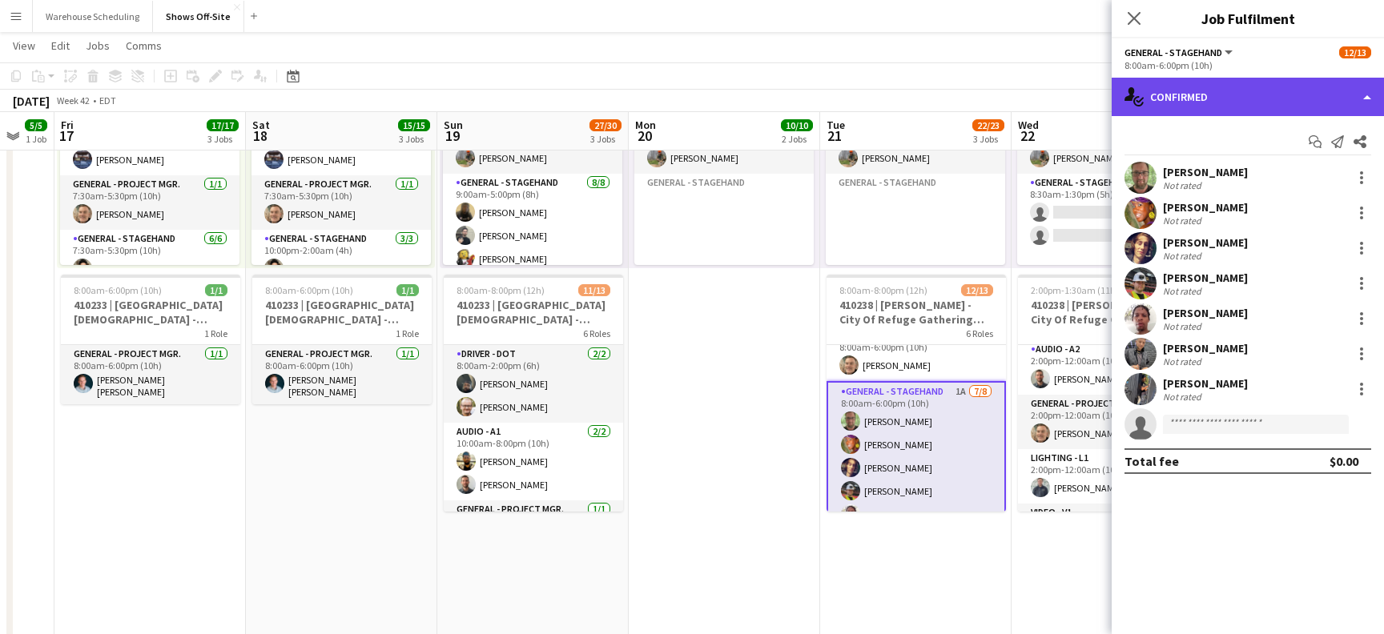
click at [1237, 95] on div "single-neutral-actions-check-2 Confirmed" at bounding box center [1248, 97] width 272 height 38
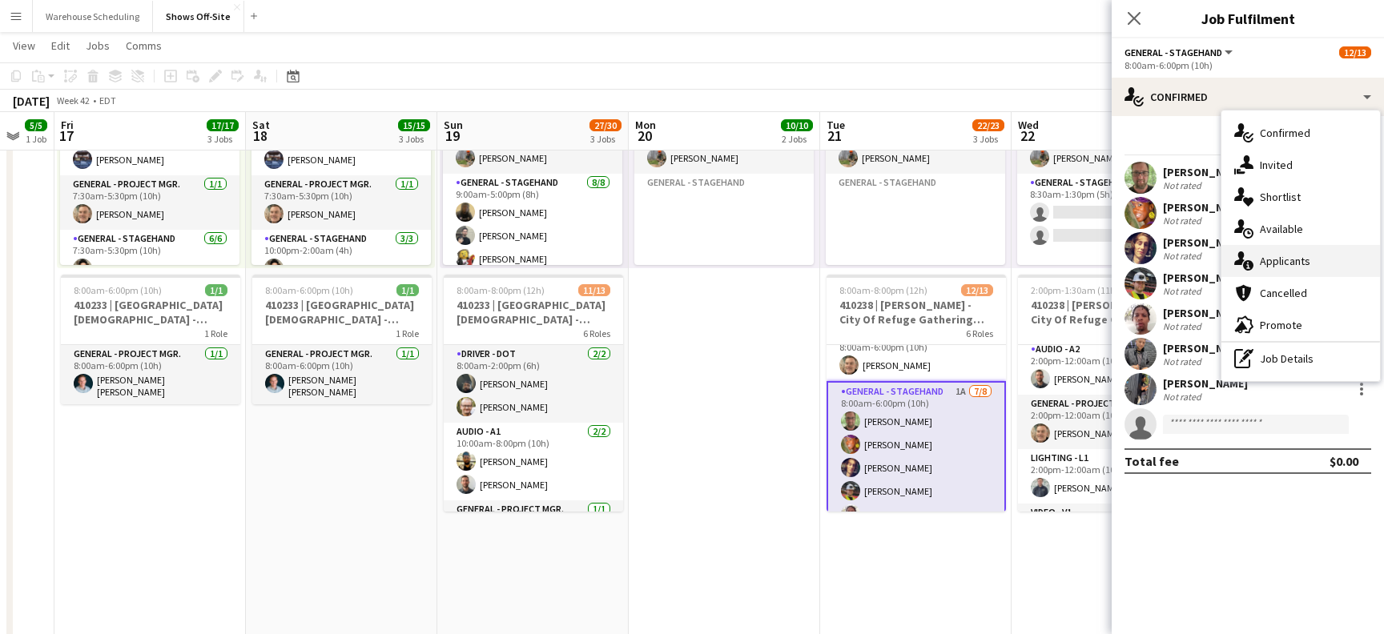
click at [1289, 251] on div "single-neutral-actions-information Applicants" at bounding box center [1300, 261] width 159 height 32
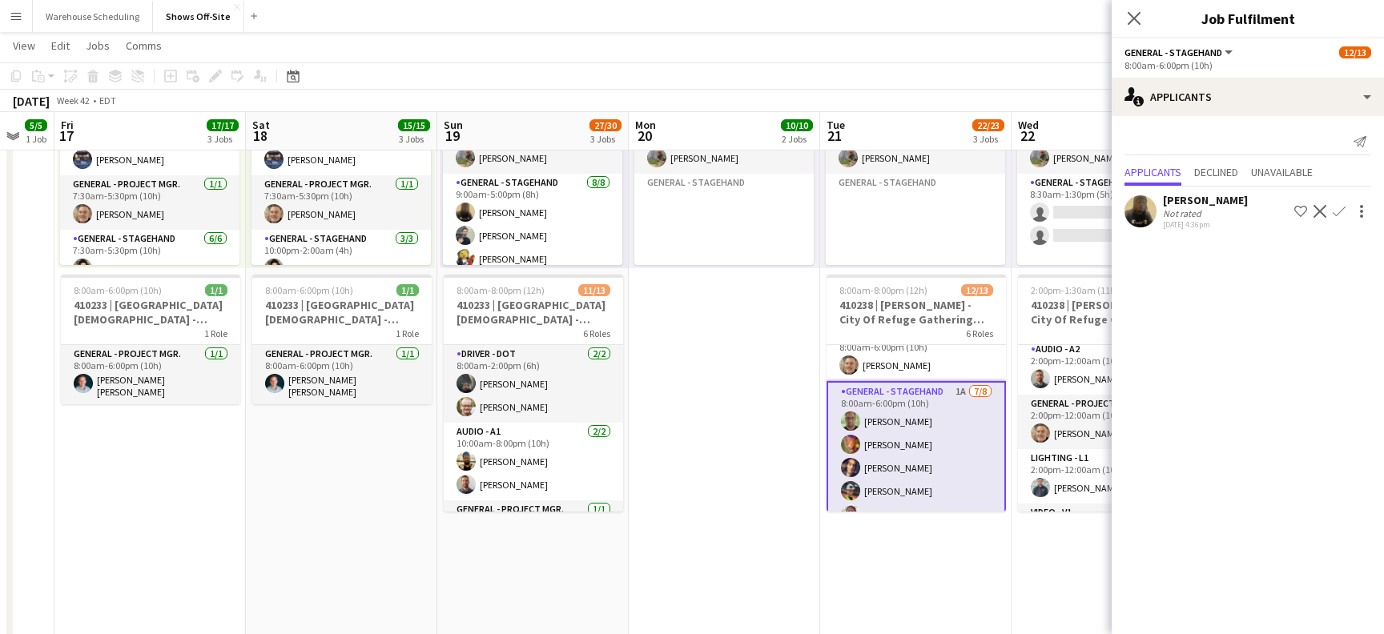
click at [1339, 207] on app-icon "Confirm" at bounding box center [1339, 211] width 13 height 13
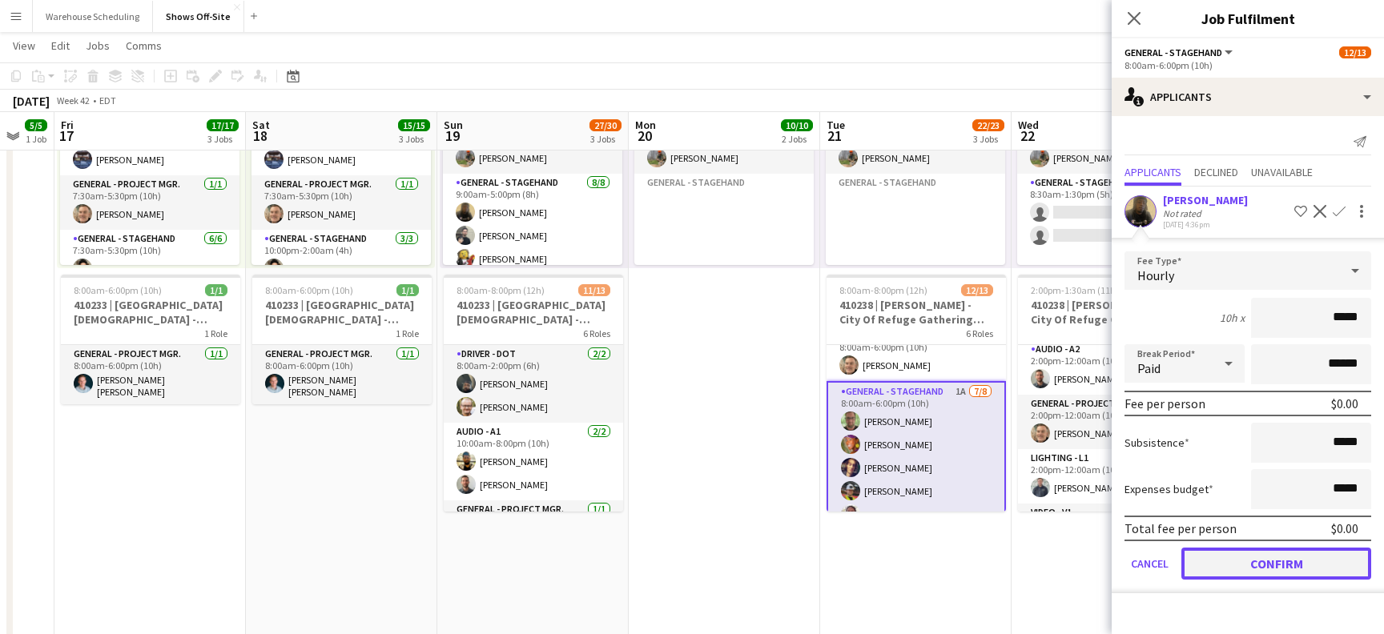
click at [1233, 562] on button "Confirm" at bounding box center [1276, 564] width 190 height 32
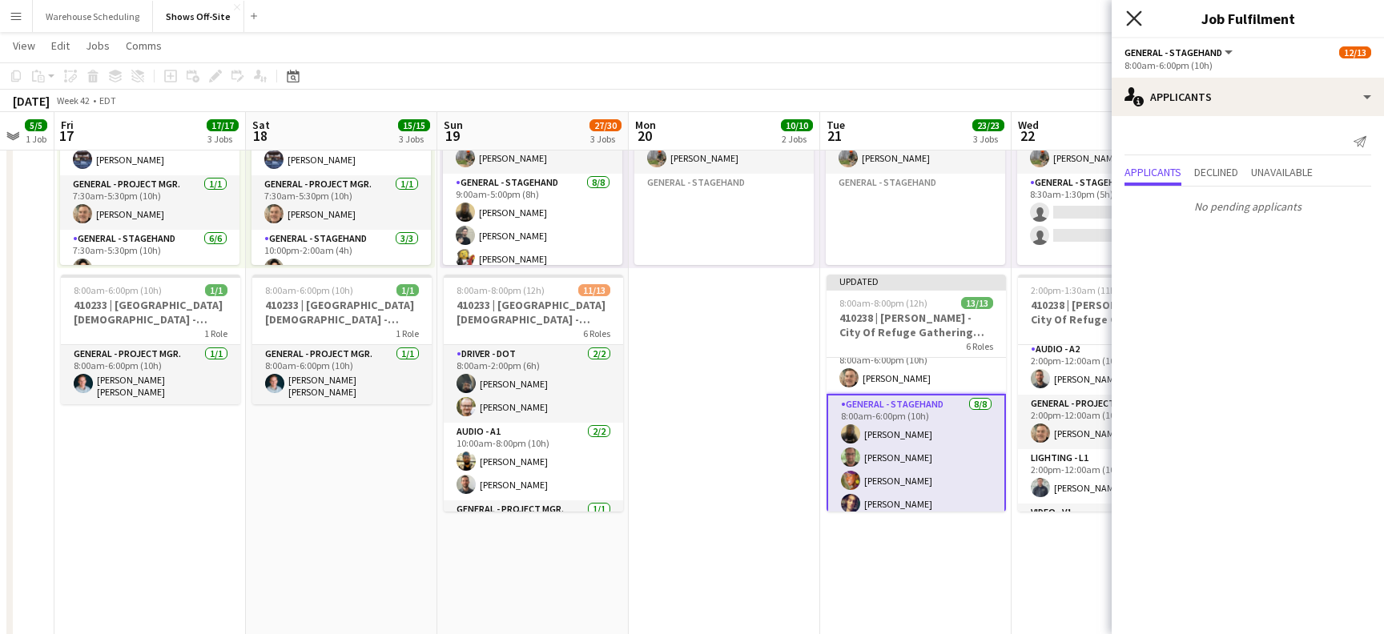
click at [1127, 18] on icon "Close pop-in" at bounding box center [1133, 17] width 15 height 15
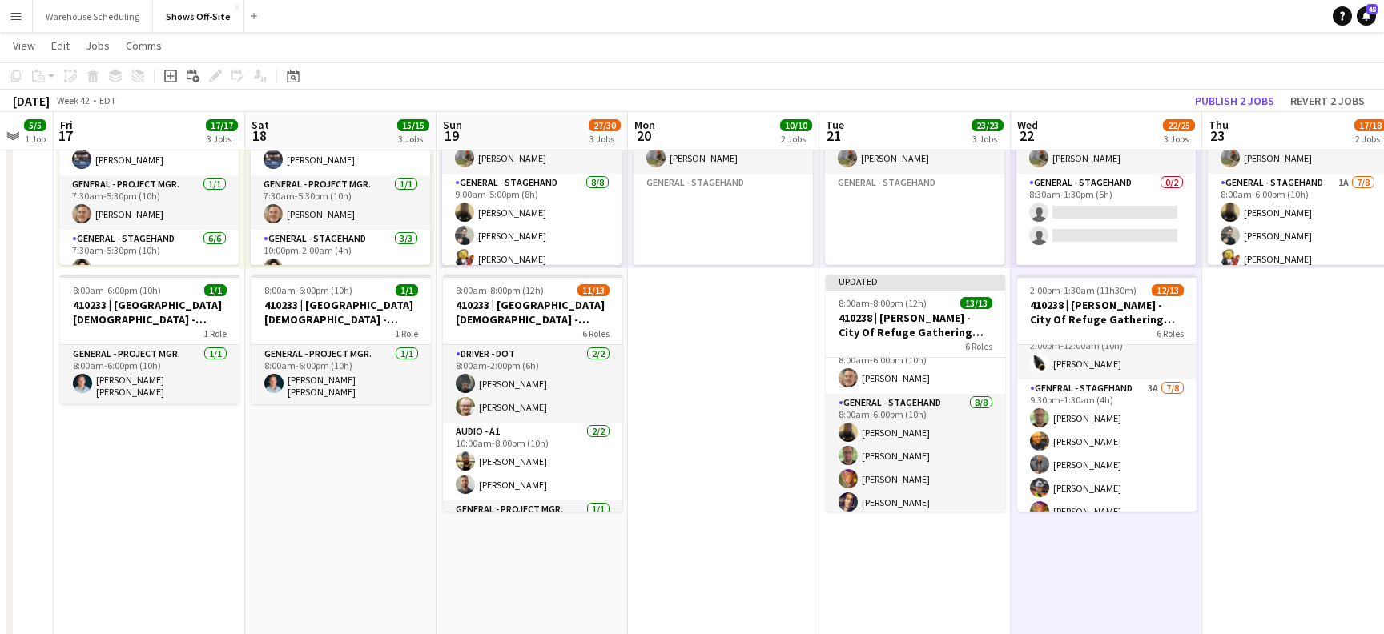
click at [1134, 466] on app-card-role "General - Stagehand 3A [DATE] 9:30pm-1:30am (4h) [PERSON_NAME] [PERSON_NAME] [P…" at bounding box center [1106, 488] width 179 height 217
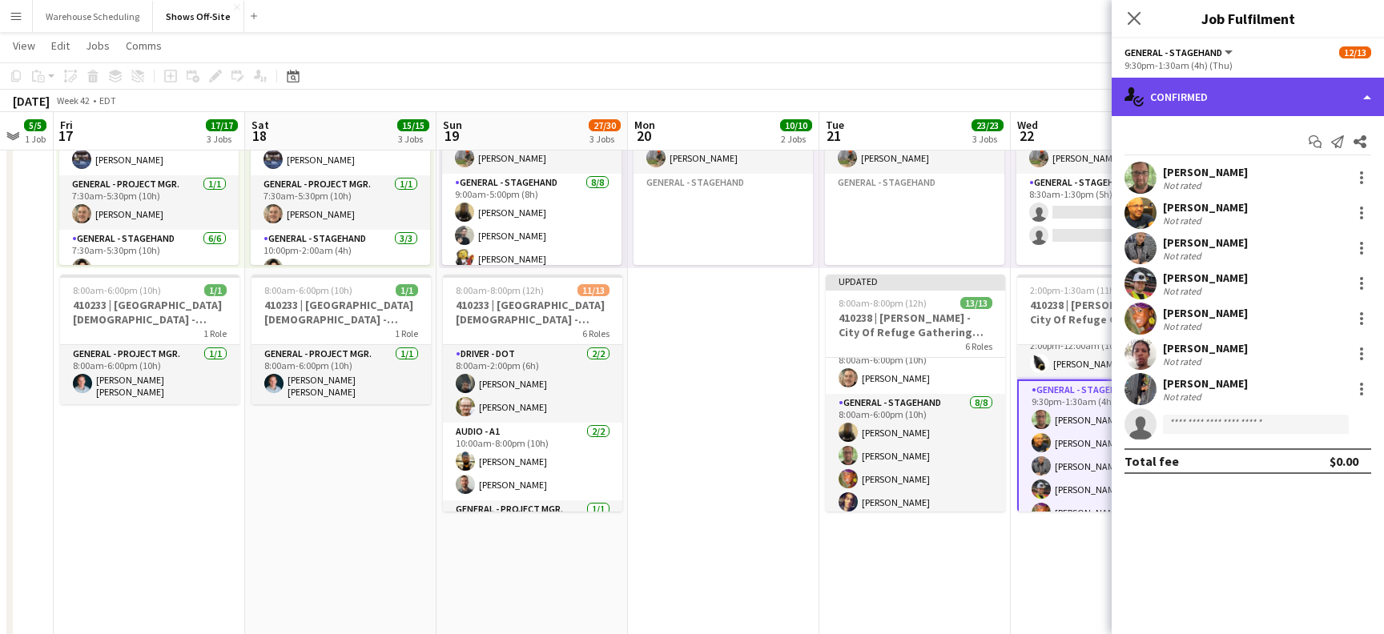
click at [1291, 82] on div "single-neutral-actions-check-2 Confirmed" at bounding box center [1248, 97] width 272 height 38
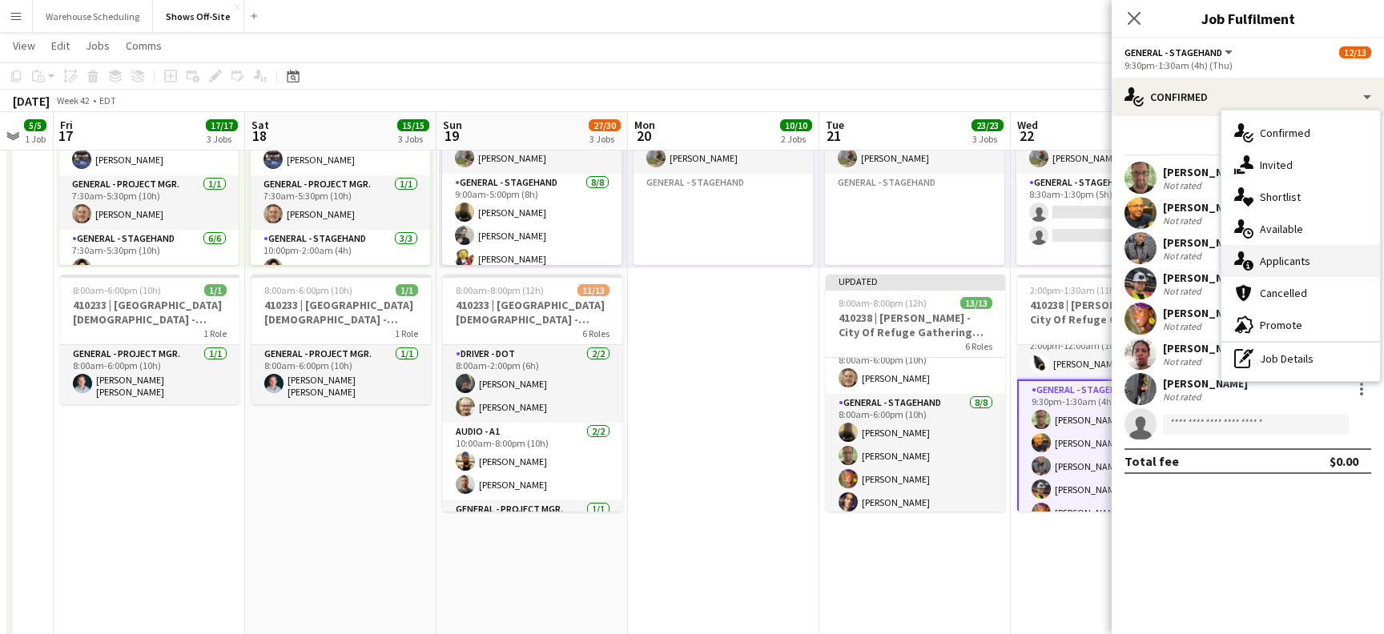
click at [1298, 259] on span "Applicants" at bounding box center [1285, 261] width 50 height 14
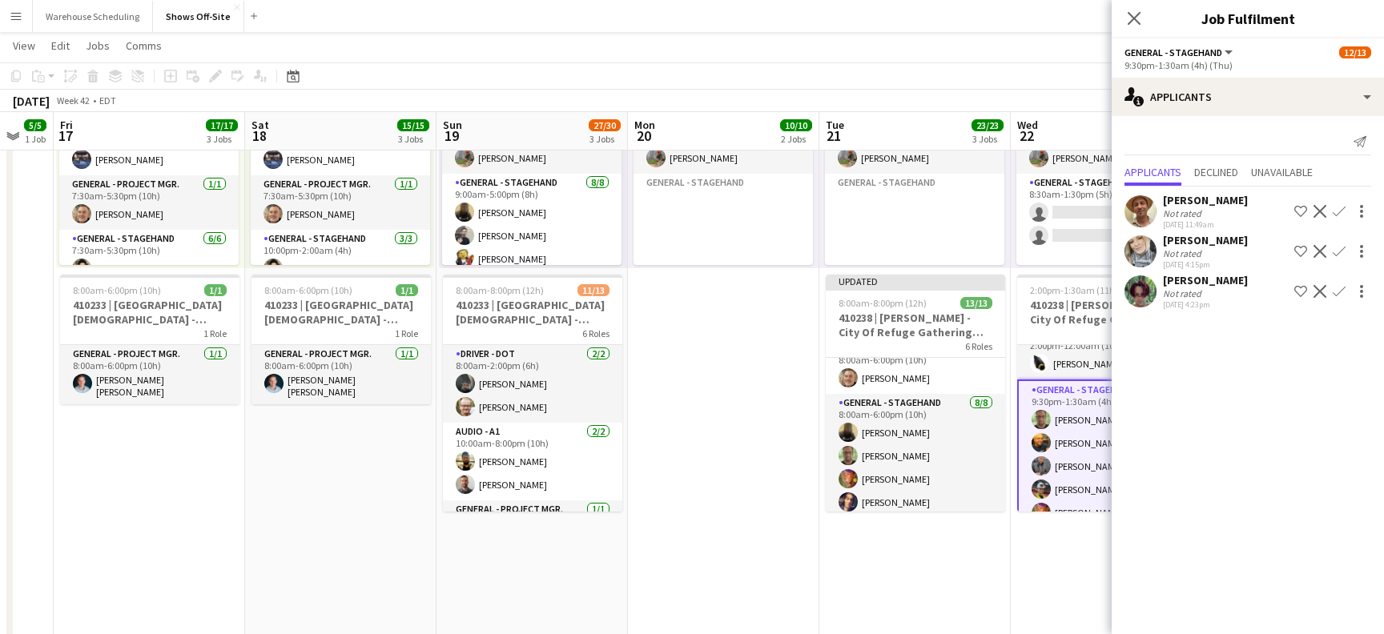
click at [1341, 247] on app-icon "Confirm" at bounding box center [1339, 251] width 13 height 13
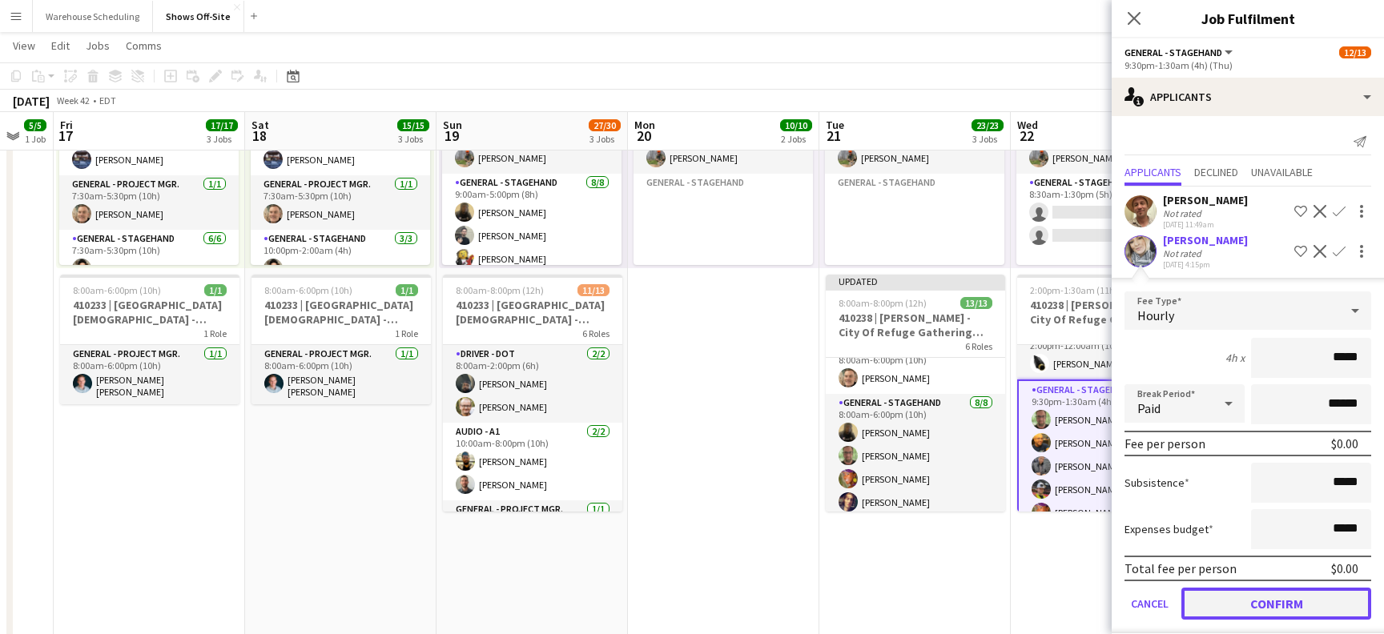
click at [1248, 609] on button "Confirm" at bounding box center [1276, 604] width 190 height 32
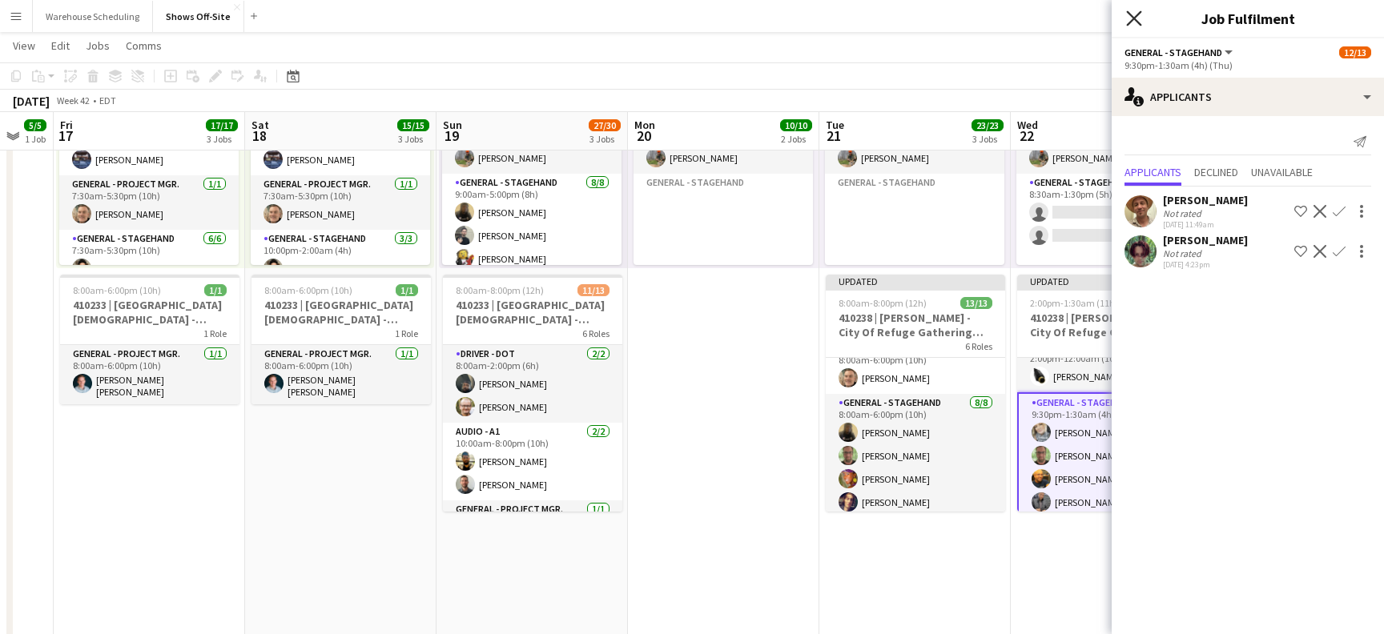
click at [1131, 12] on icon "Close pop-in" at bounding box center [1133, 17] width 15 height 15
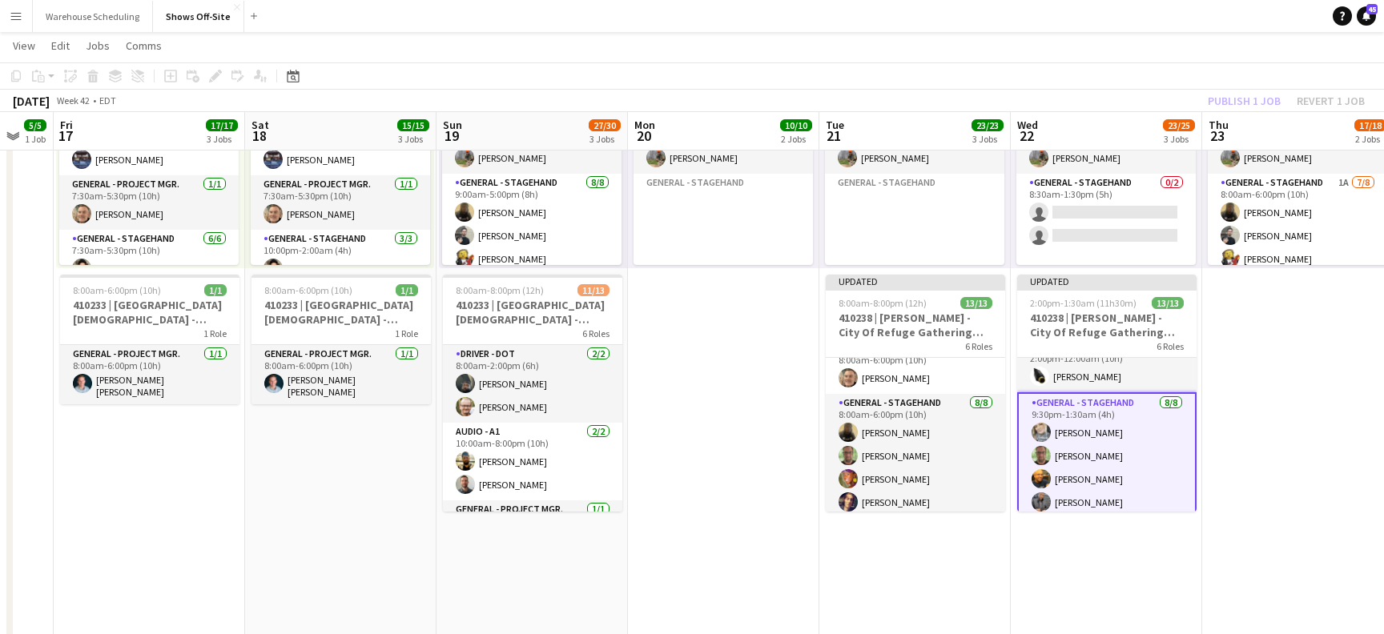
click at [1212, 46] on app-page-menu "View Day view expanded Day view collapsed Month view Date picker Jump to [DATE]…" at bounding box center [692, 47] width 1384 height 30
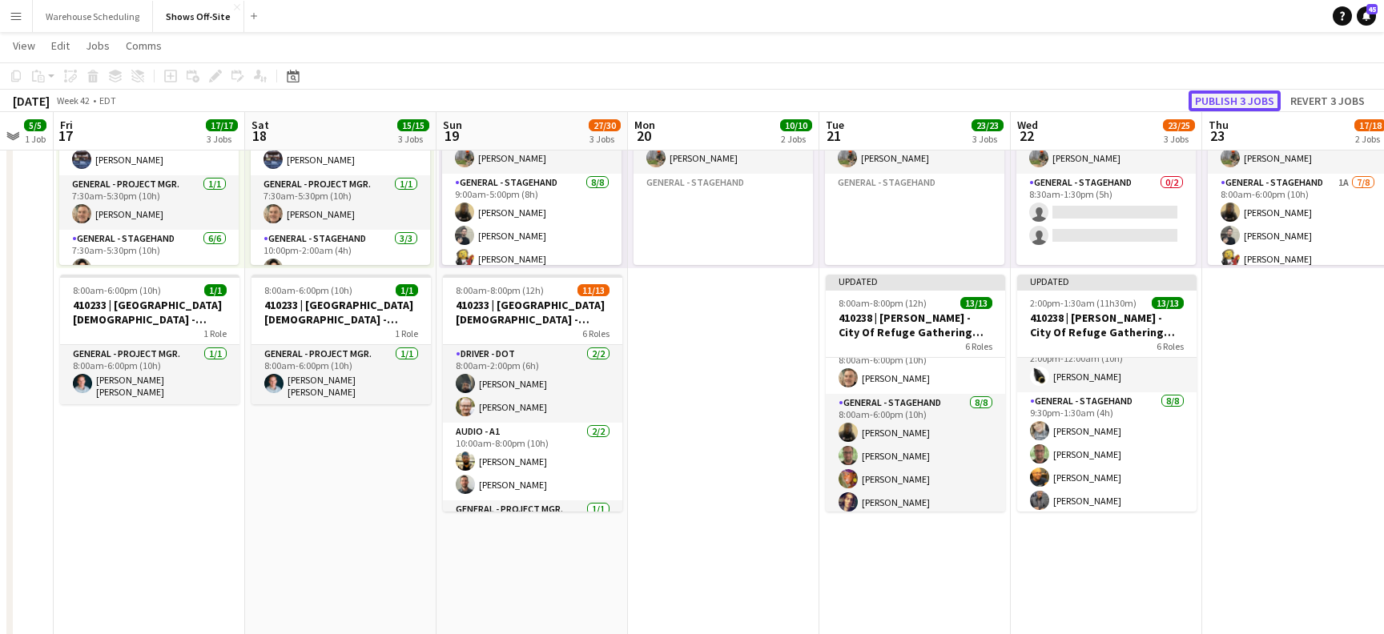
click at [1235, 103] on button "Publish 3 jobs" at bounding box center [1234, 100] width 92 height 21
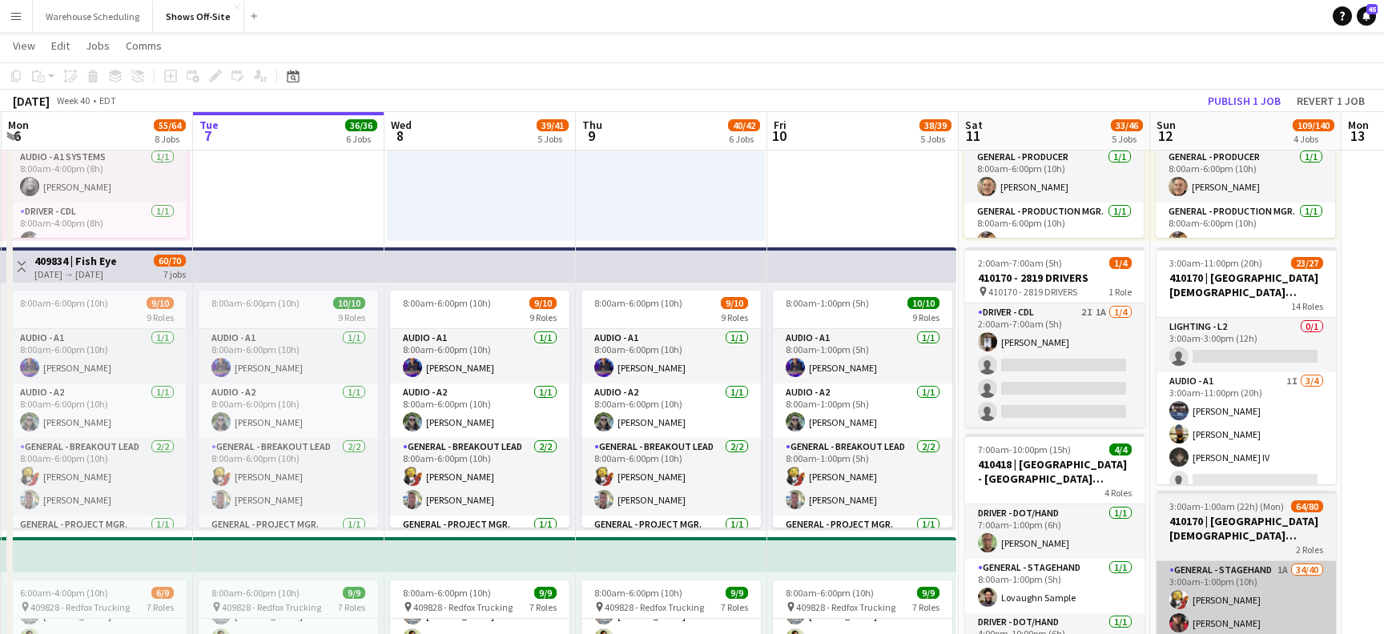
scroll to position [229, 0]
